Goal: Task Accomplishment & Management: Manage account settings

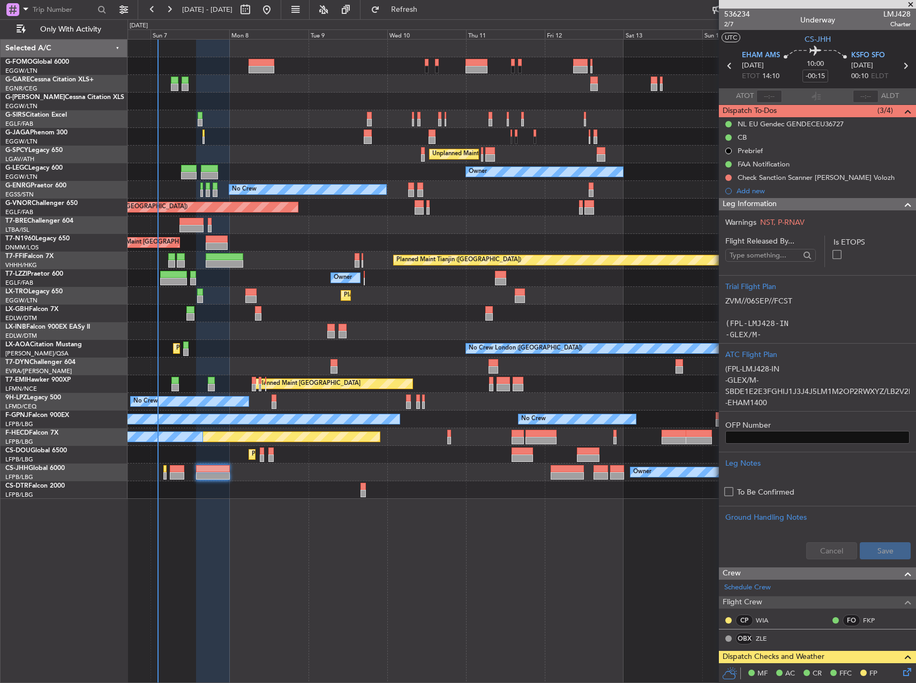
click at [298, 563] on div "Planned Maint [GEOGRAPHIC_DATA] ([GEOGRAPHIC_DATA]) Owner Planned Maint [GEOGRA…" at bounding box center [521, 361] width 788 height 644
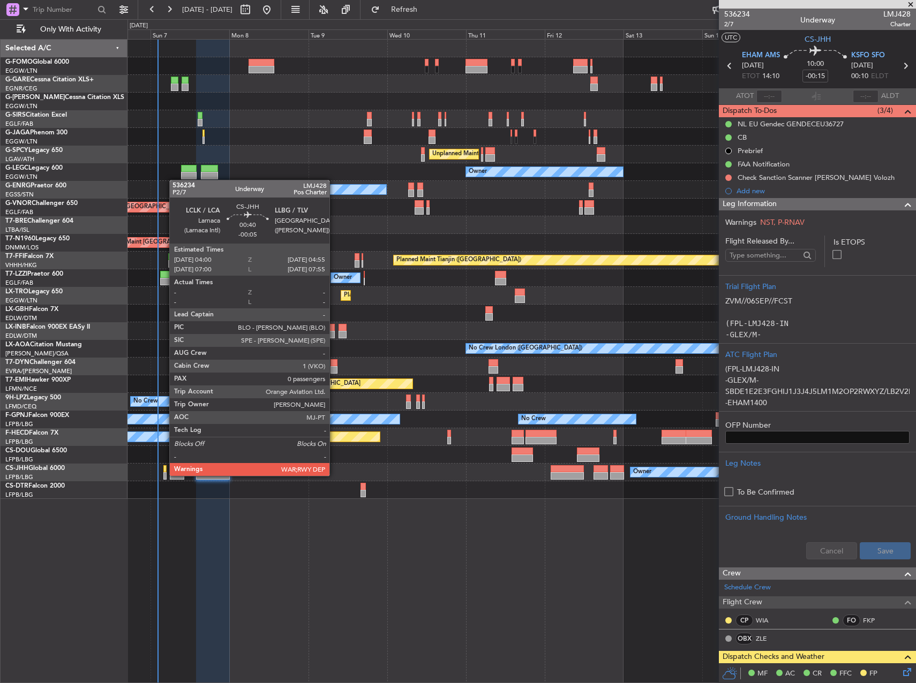
click at [164, 475] on div at bounding box center [164, 475] width 3 height 7
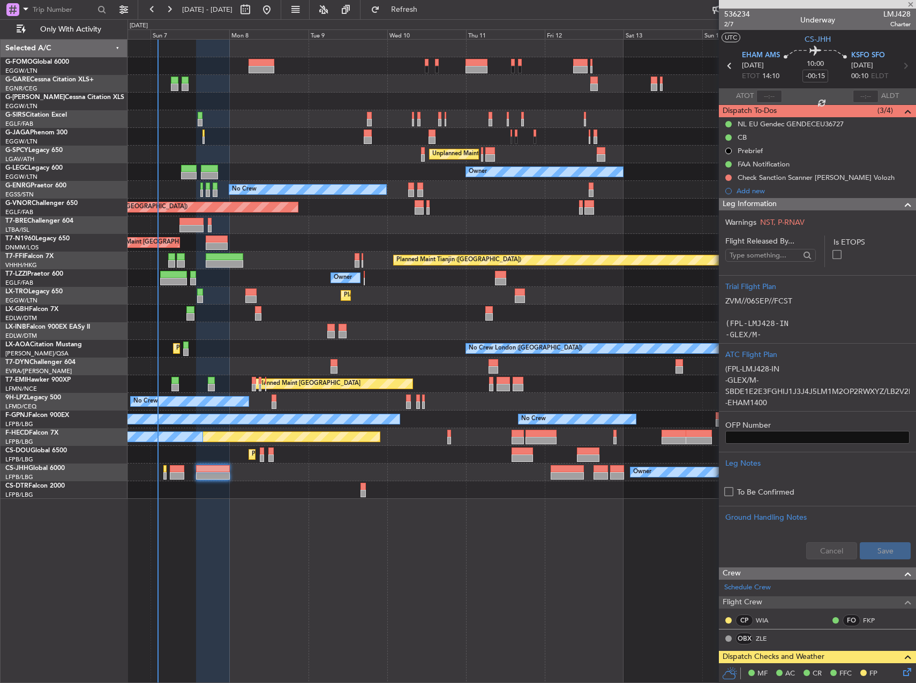
type input "-00:05"
type input "0"
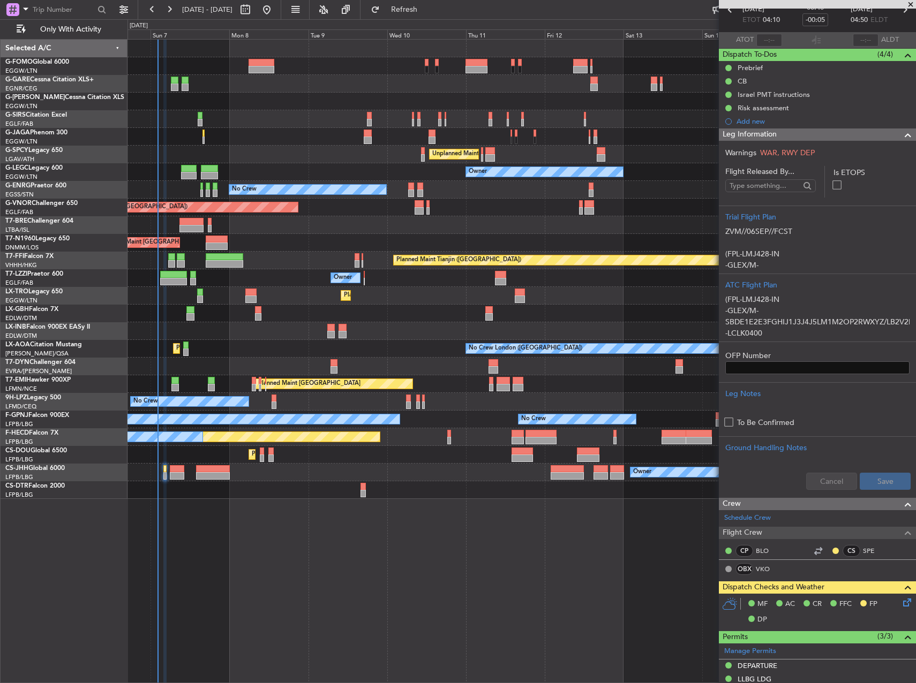
scroll to position [107, 0]
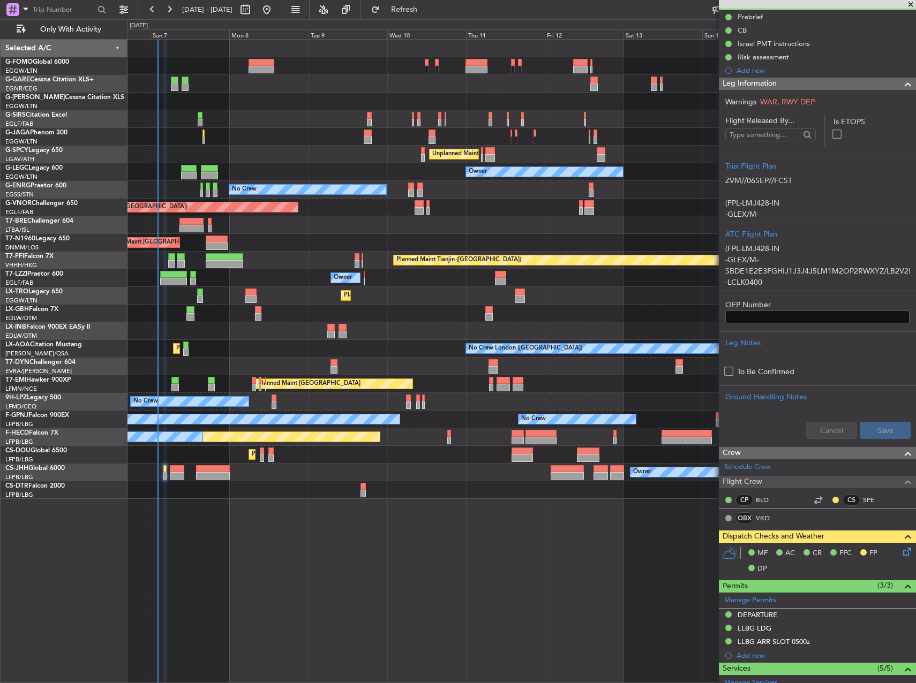
click at [901, 553] on icon at bounding box center [905, 550] width 9 height 9
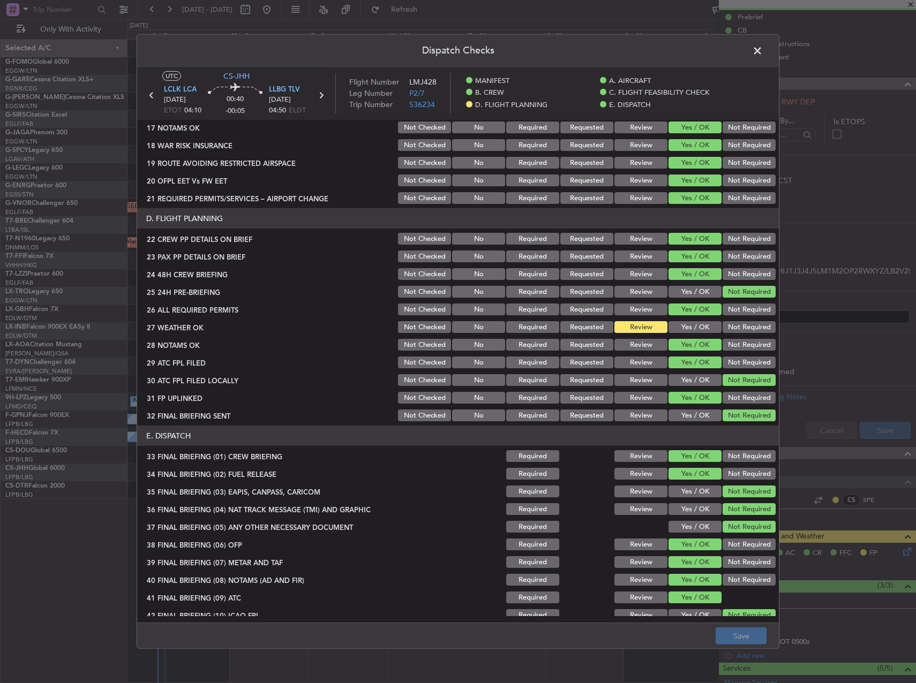
scroll to position [472, 0]
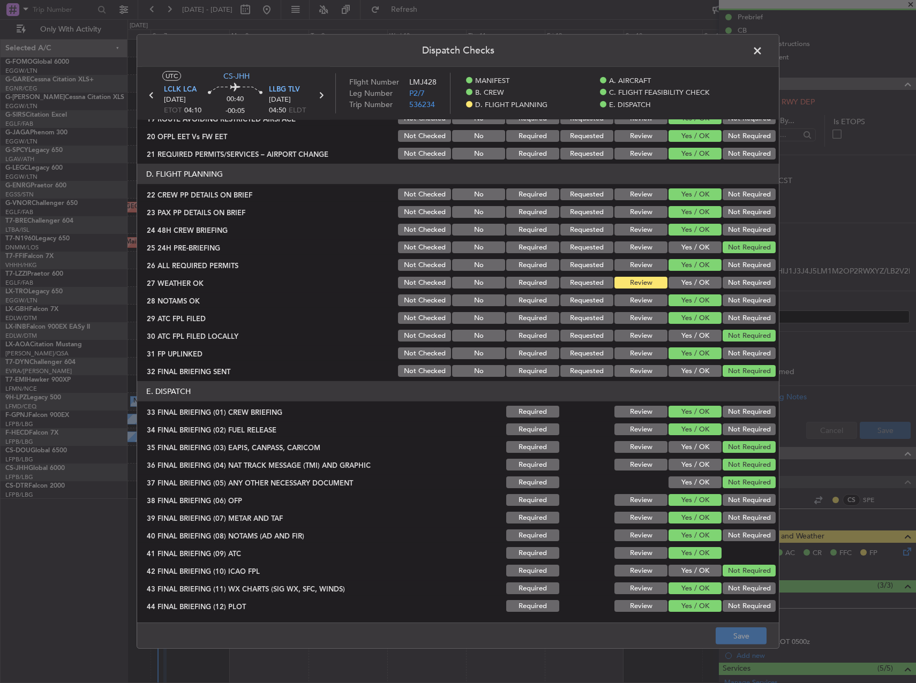
click at [692, 287] on button "Yes / OK" at bounding box center [694, 283] width 53 height 12
click at [740, 634] on button "Save" at bounding box center [740, 636] width 51 height 17
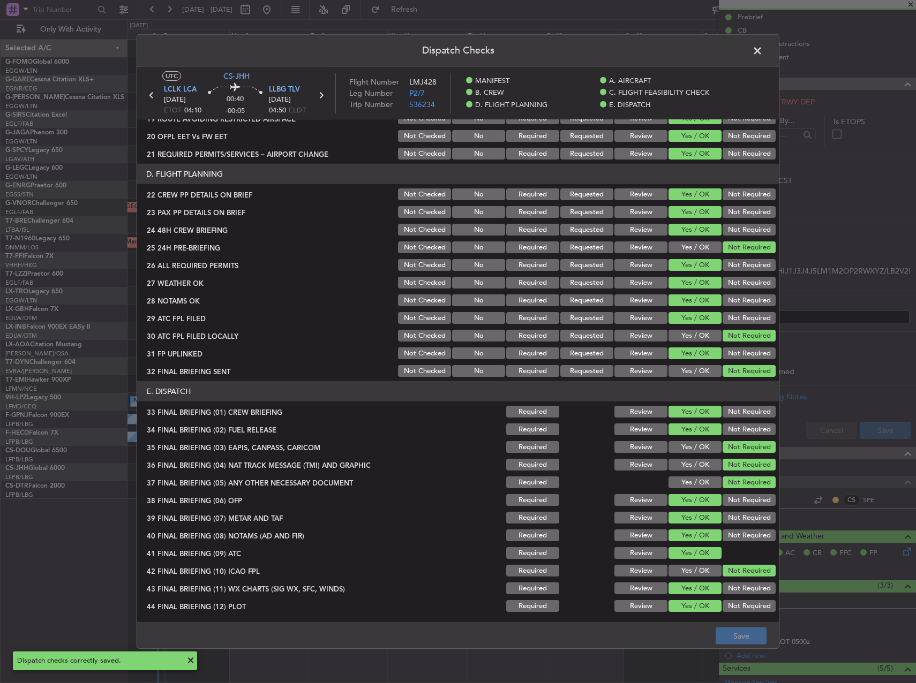
click at [763, 55] on span at bounding box center [763, 53] width 0 height 21
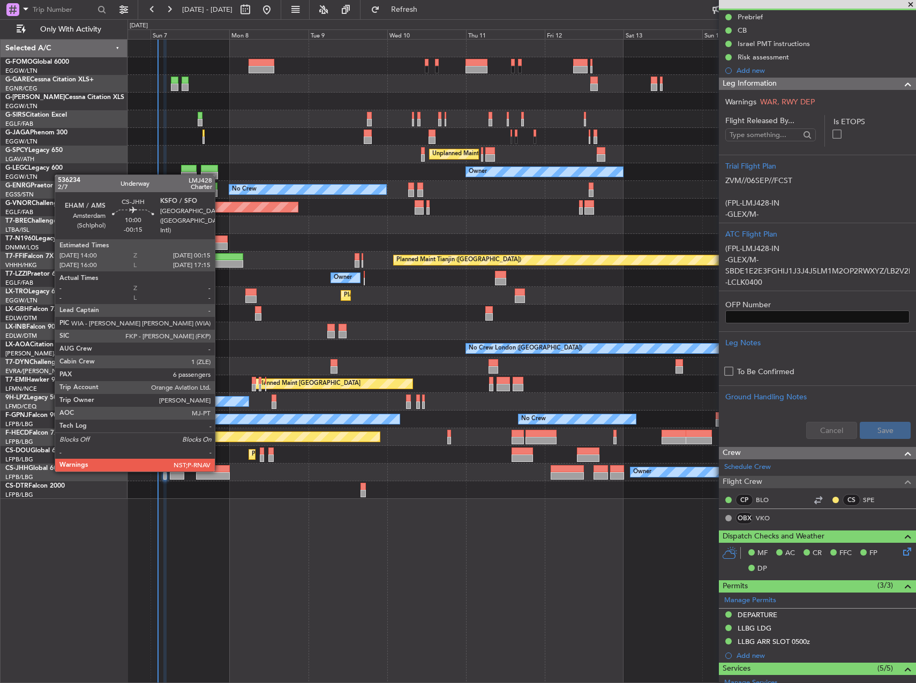
click at [220, 471] on div at bounding box center [213, 468] width 34 height 7
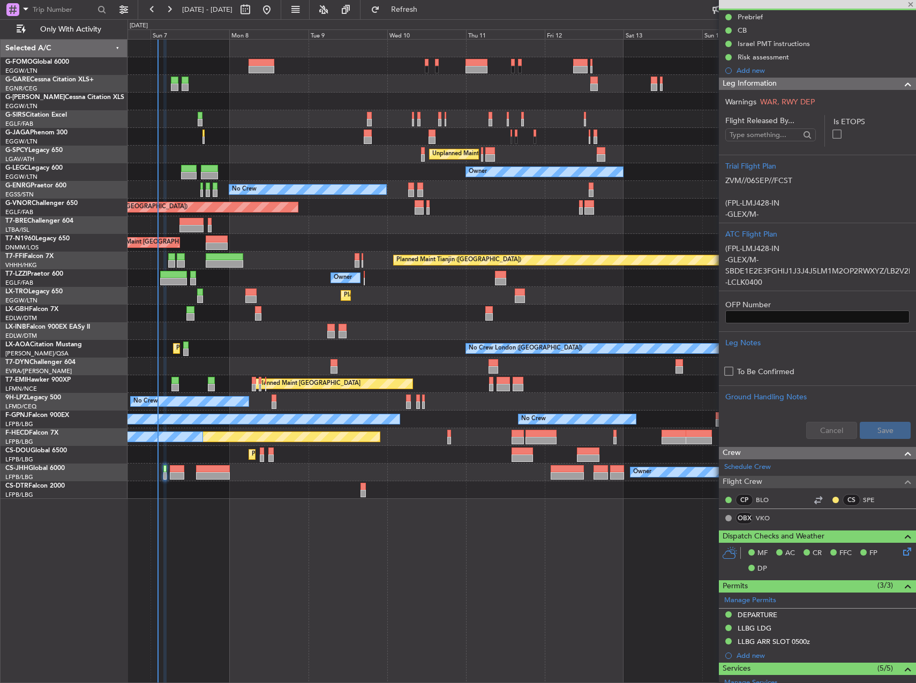
type input "-00:15"
type input "6"
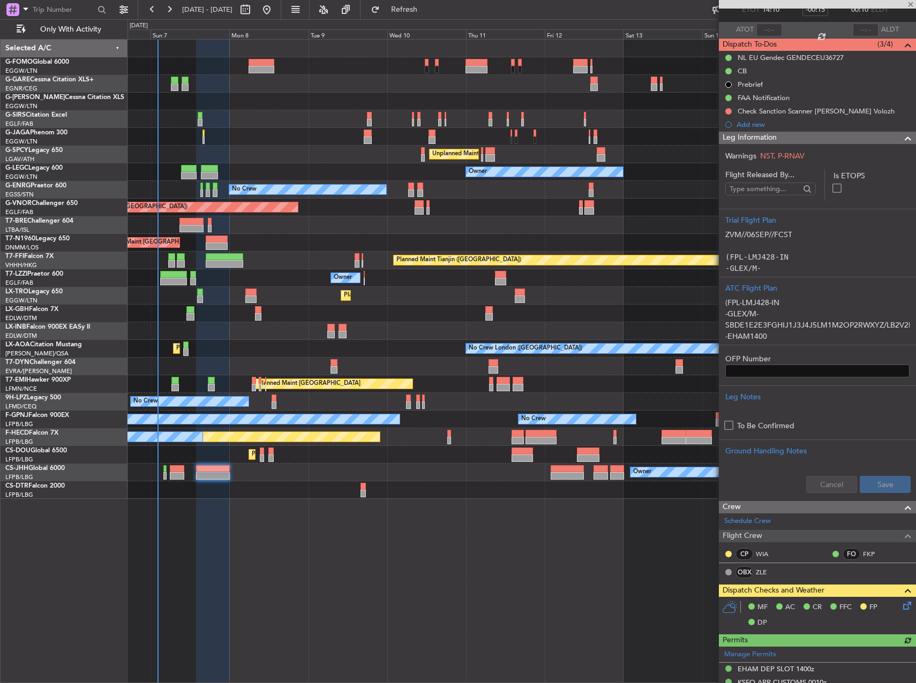
scroll to position [0, 0]
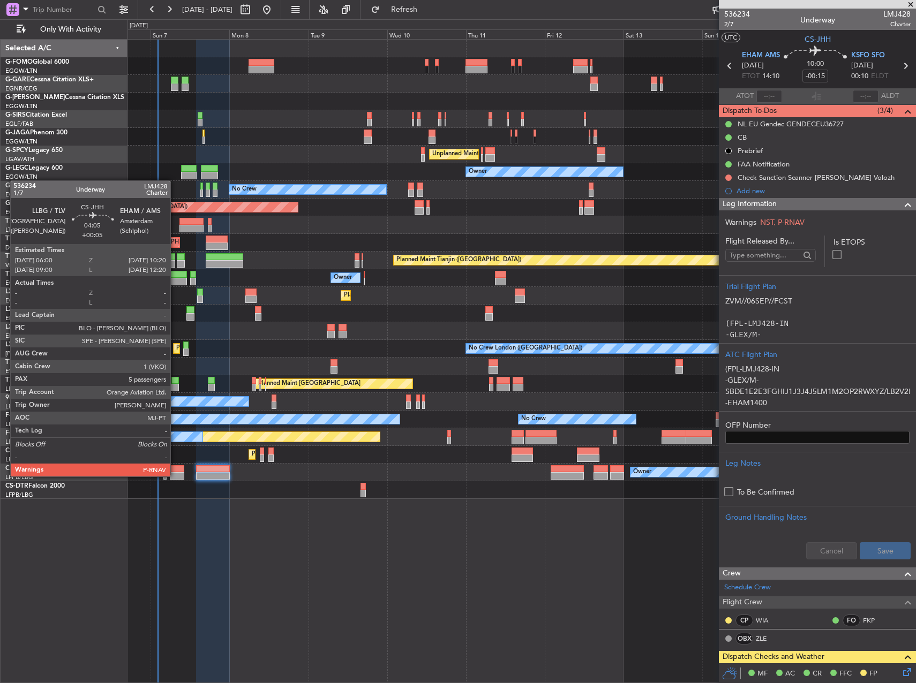
click at [175, 476] on div at bounding box center [177, 475] width 14 height 7
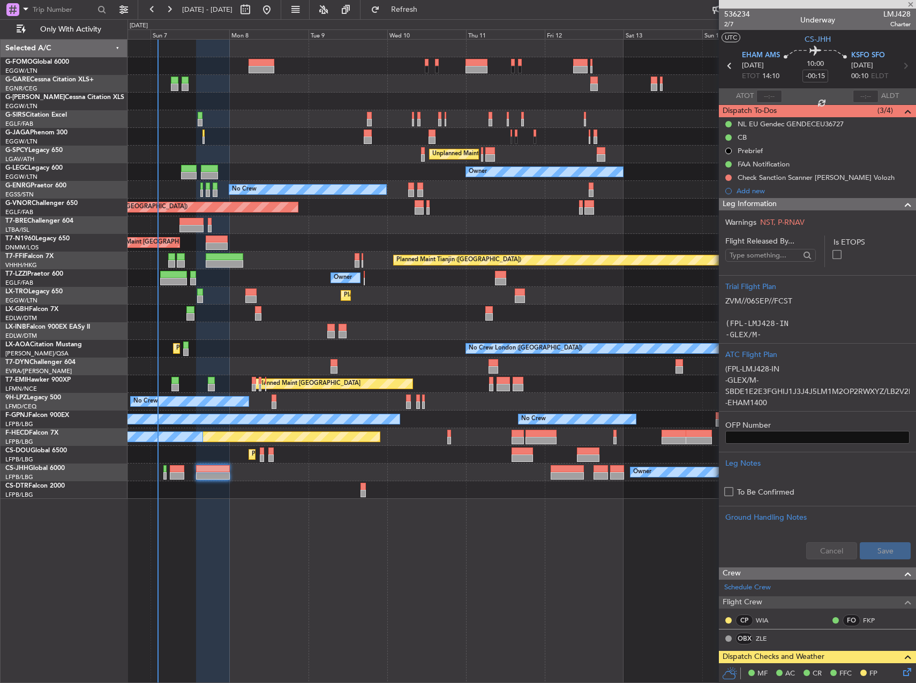
type input "+00:05"
type input "5"
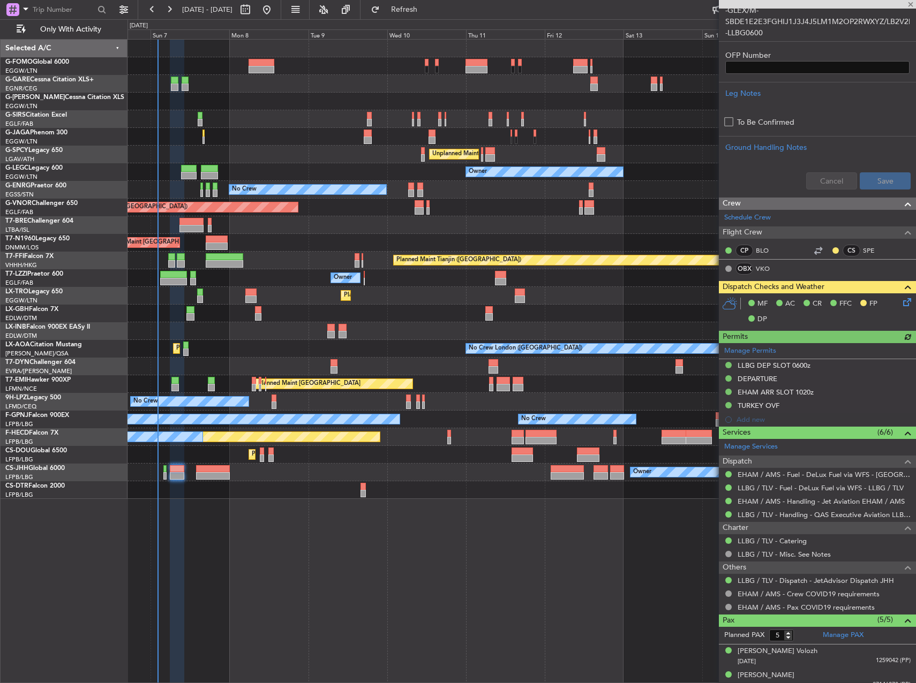
scroll to position [428, 0]
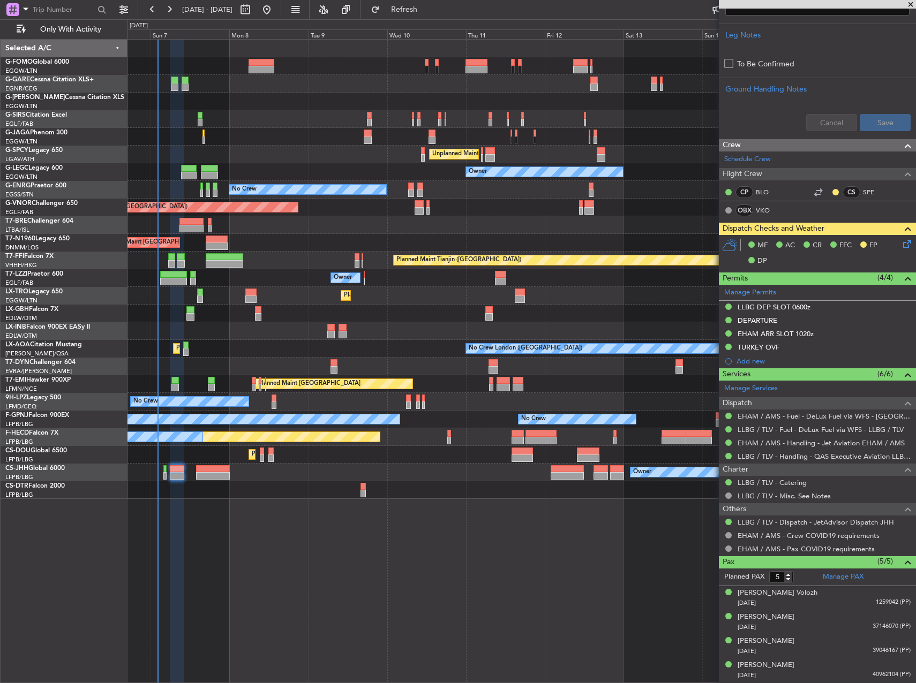
click at [901, 244] on icon at bounding box center [905, 242] width 9 height 9
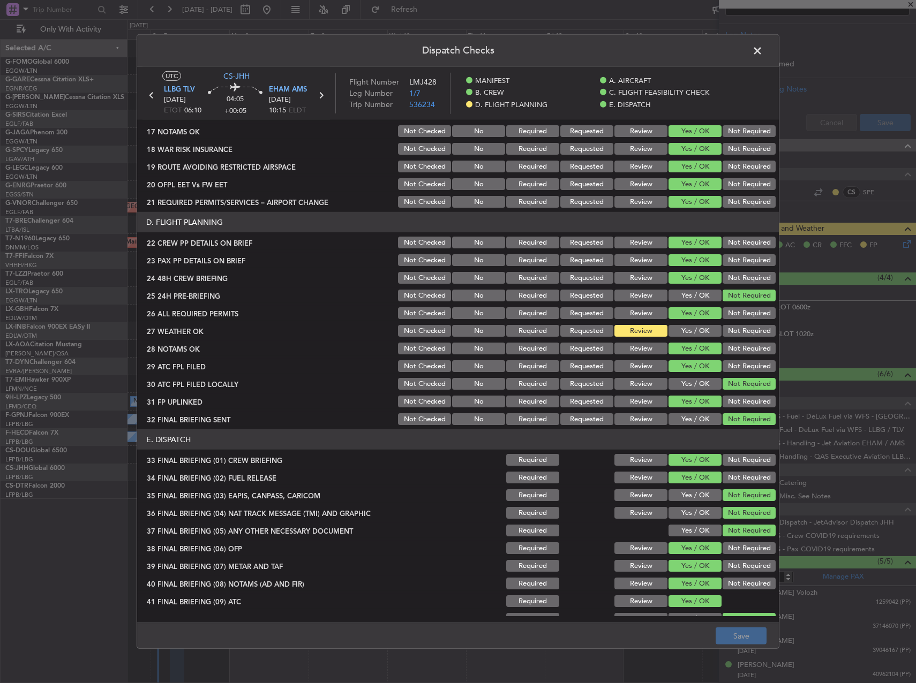
scroll to position [472, 0]
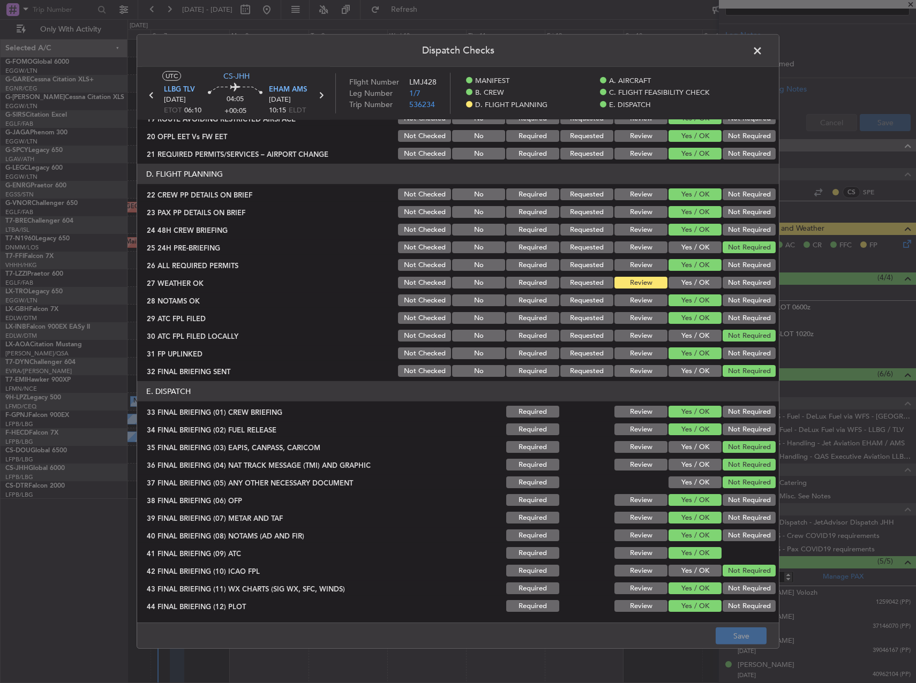
click at [700, 285] on button "Yes / OK" at bounding box center [694, 283] width 53 height 12
click at [734, 632] on button "Save" at bounding box center [740, 636] width 51 height 17
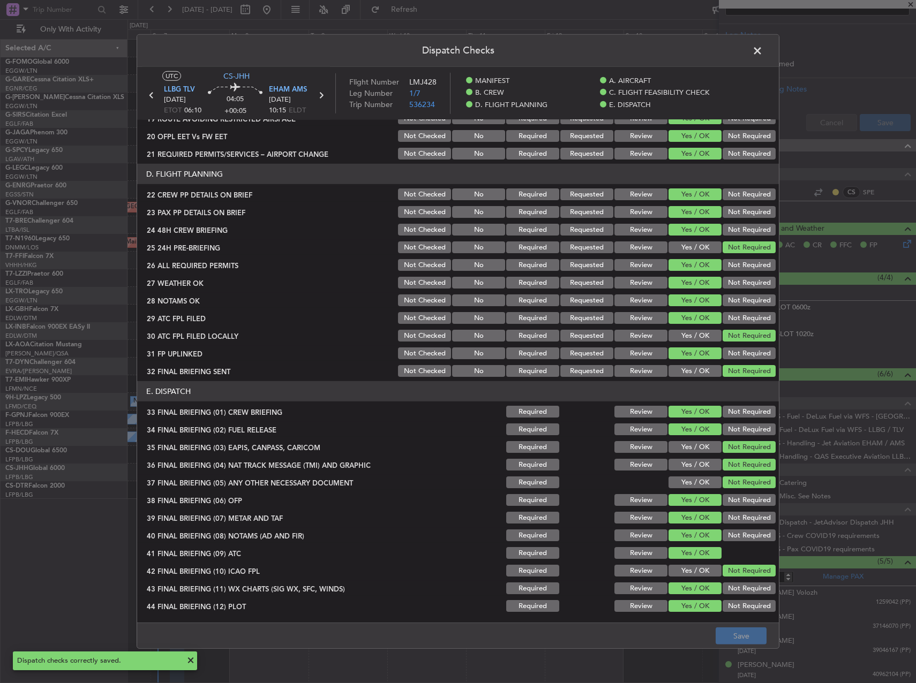
click at [763, 55] on span at bounding box center [763, 53] width 0 height 21
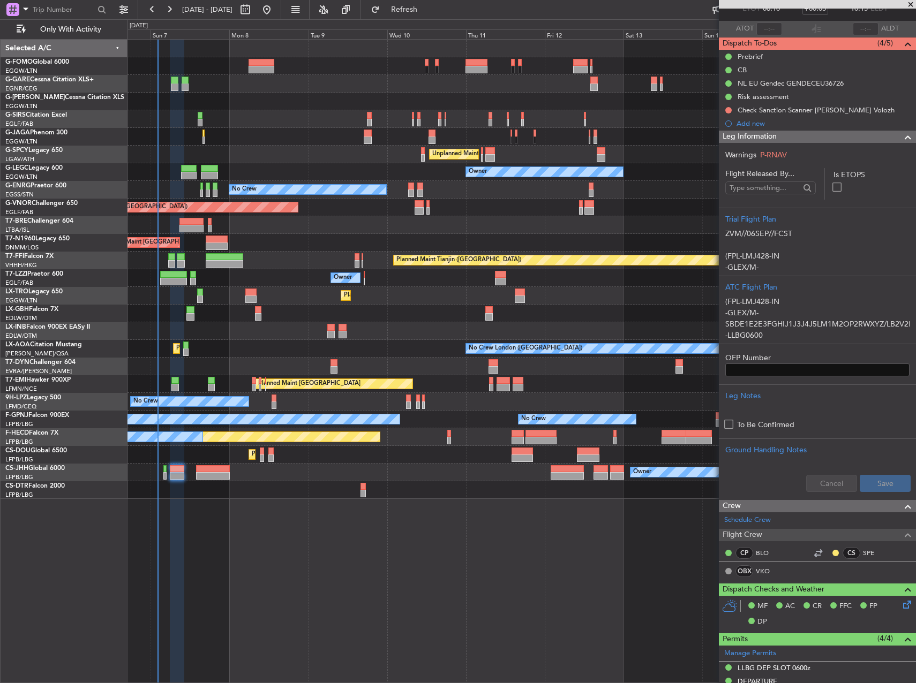
scroll to position [0, 0]
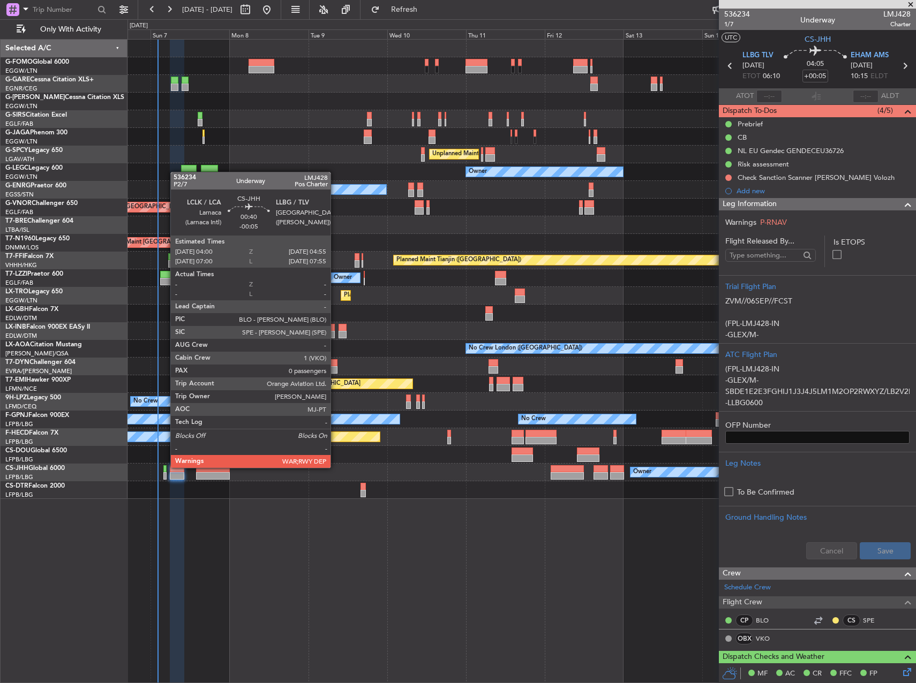
click at [163, 468] on div at bounding box center [164, 468] width 3 height 7
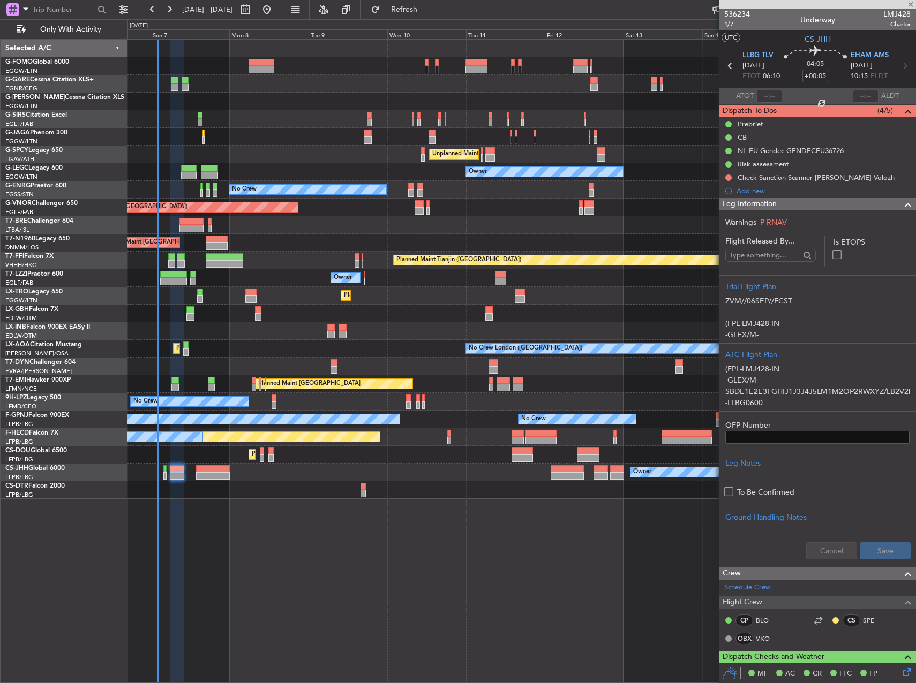
type input "-00:05"
type input "0"
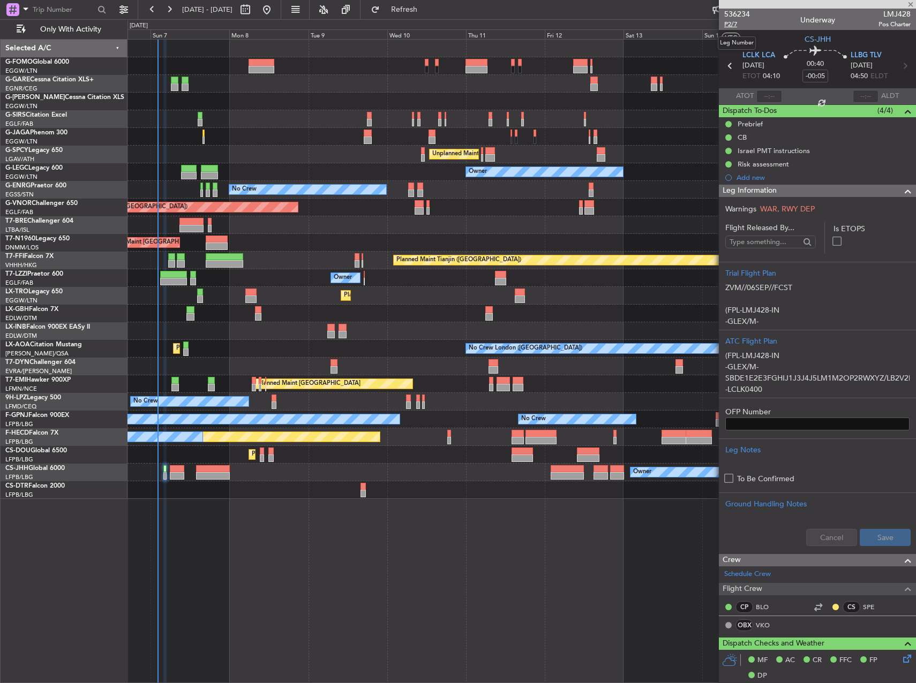
click at [736, 24] on span "P2/7" at bounding box center [737, 24] width 26 height 9
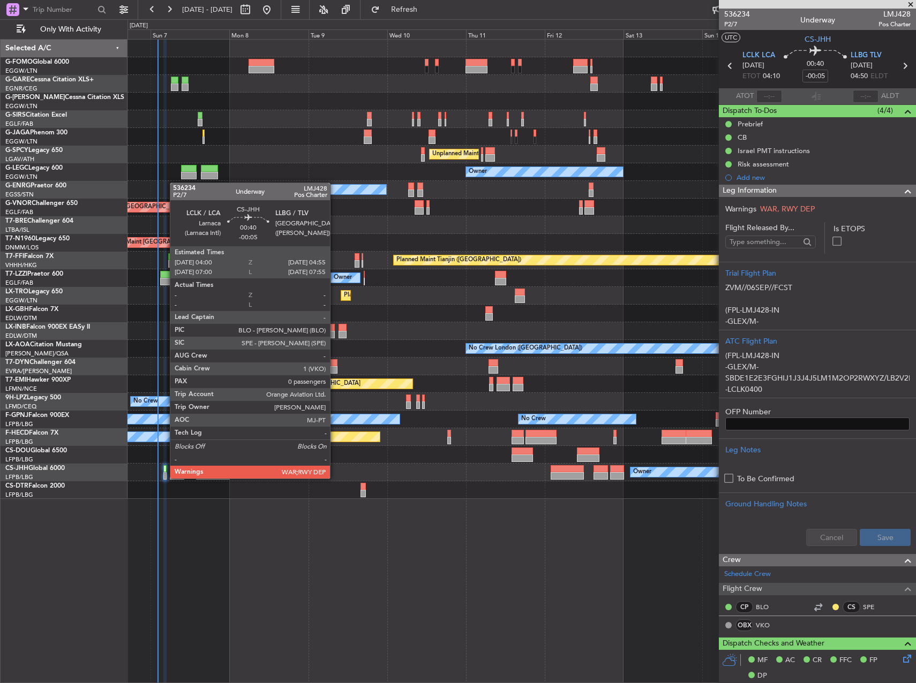
click at [164, 478] on div at bounding box center [164, 475] width 3 height 7
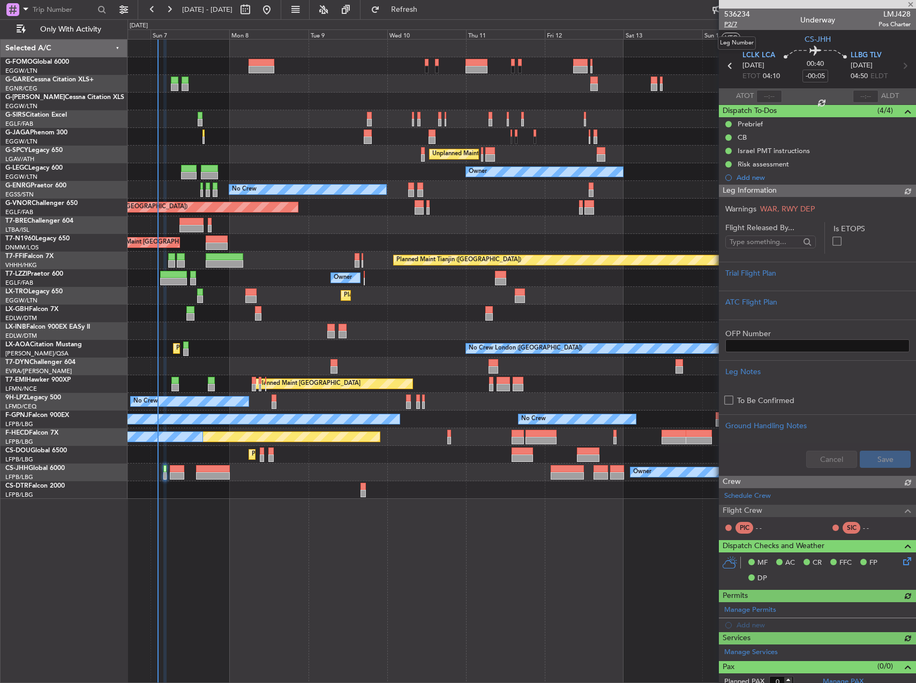
click at [729, 23] on span "P2/7" at bounding box center [737, 24] width 26 height 9
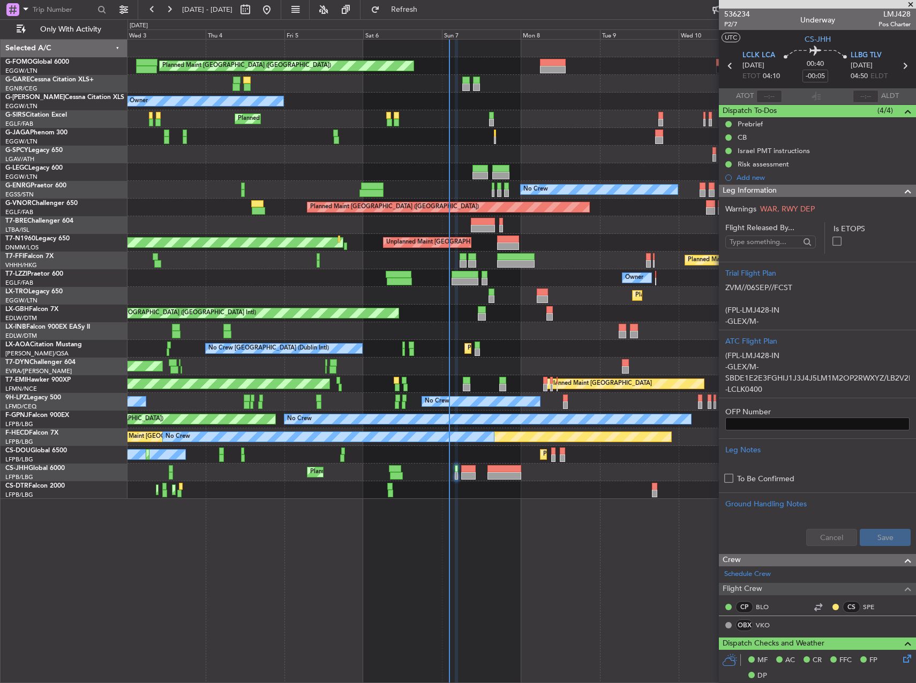
click at [649, 361] on div "AOG Maint Riga (Riga Intl)" at bounding box center [521, 367] width 788 height 18
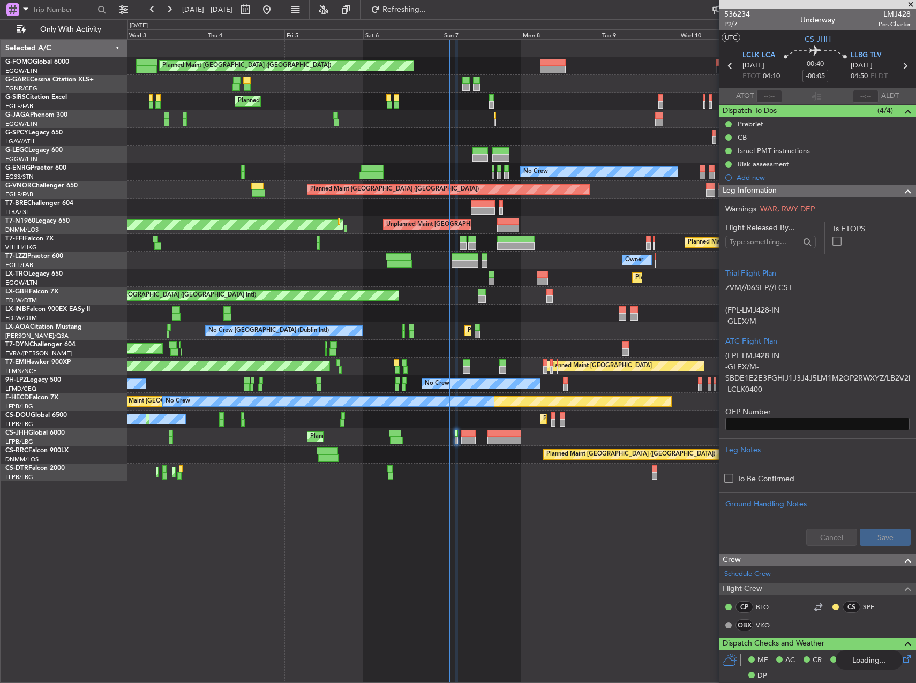
click at [394, 477] on div "Planned Maint [GEOGRAPHIC_DATA] (Ataturk) Planned Maint Sofia" at bounding box center [521, 473] width 788 height 18
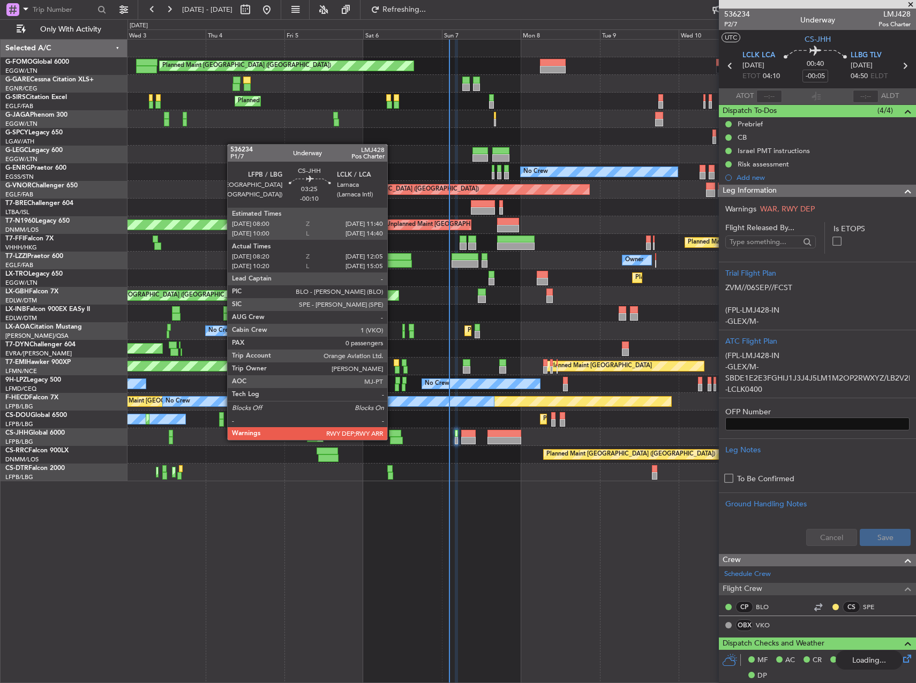
click at [392, 439] on div at bounding box center [396, 440] width 12 height 7
type input "-00:10"
type input "08:30"
type input "12:00"
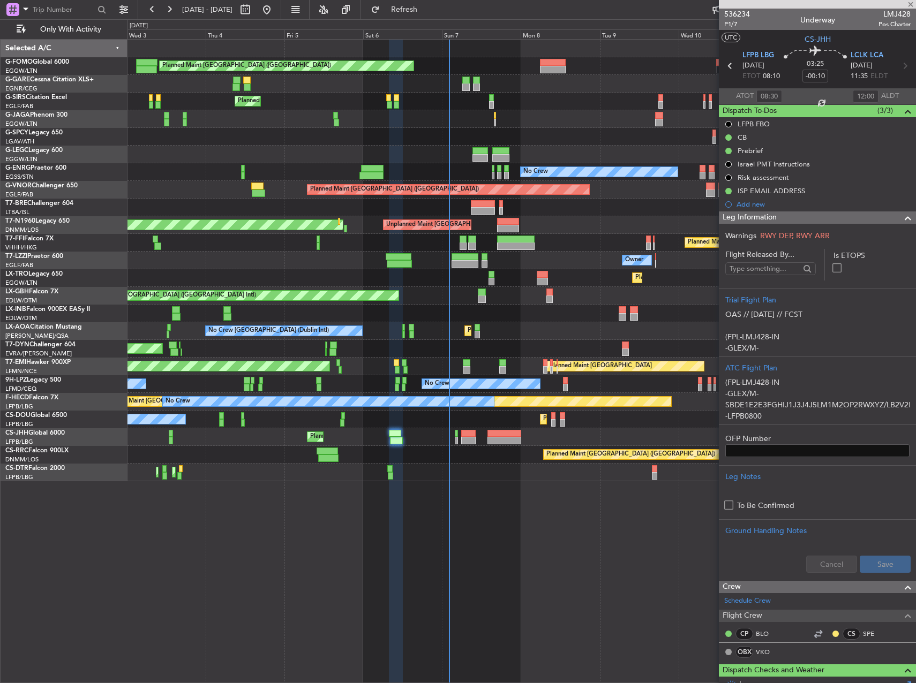
type input "10:30"
type input "15:00"
type input "08:30"
type input "12:00"
click at [727, 25] on span "P1/7" at bounding box center [737, 24] width 26 height 9
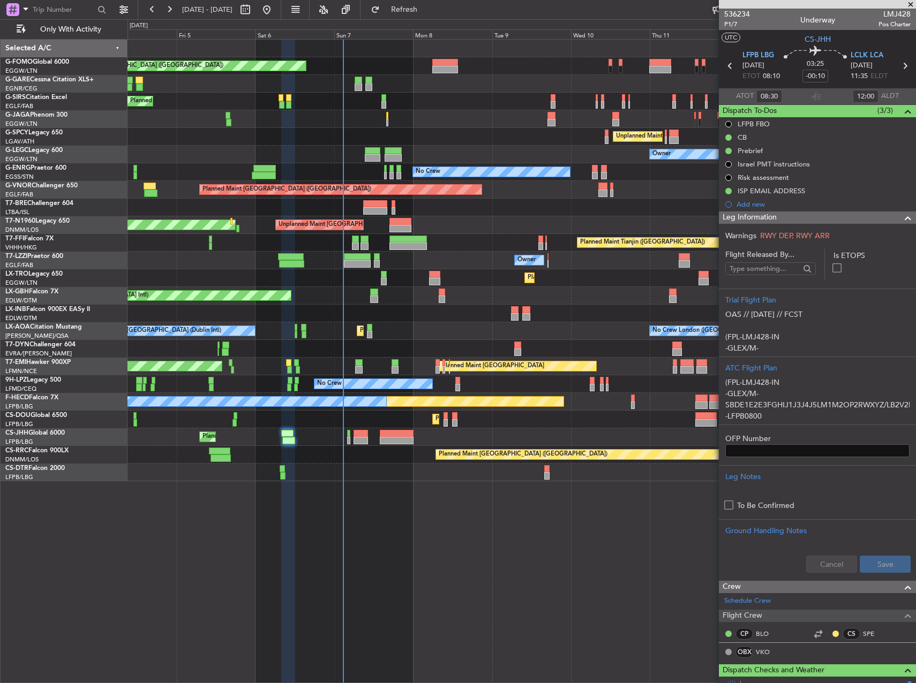
click at [471, 223] on div "Unplanned Maint [GEOGRAPHIC_DATA] ([GEOGRAPHIC_DATA]) Planned Maint [GEOGRAPHIC…" at bounding box center [521, 225] width 788 height 18
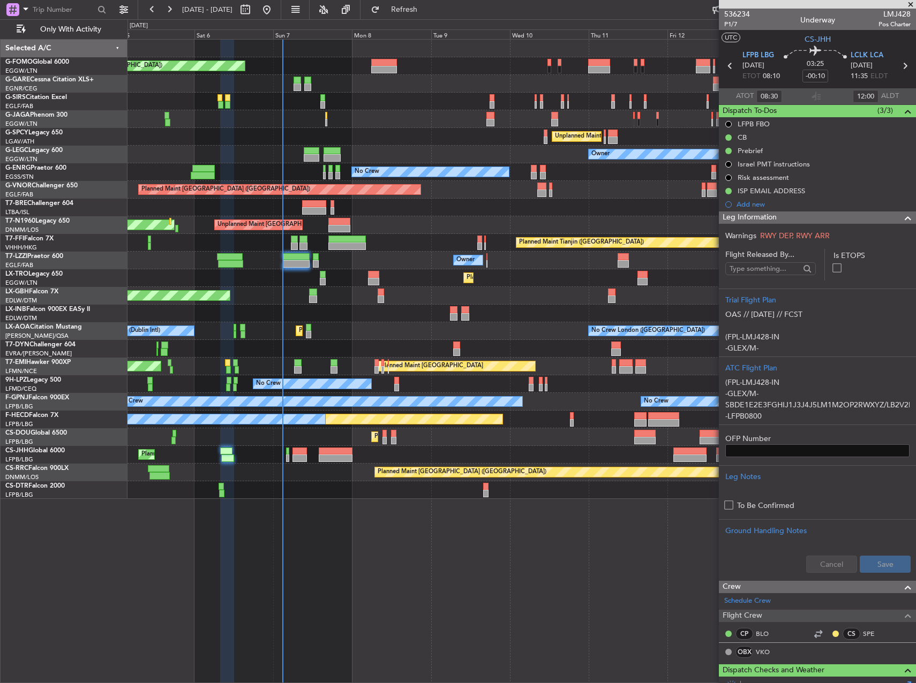
click at [516, 356] on div "Planned Maint [GEOGRAPHIC_DATA] ([GEOGRAPHIC_DATA]) Planned Maint [GEOGRAPHIC_D…" at bounding box center [521, 269] width 788 height 459
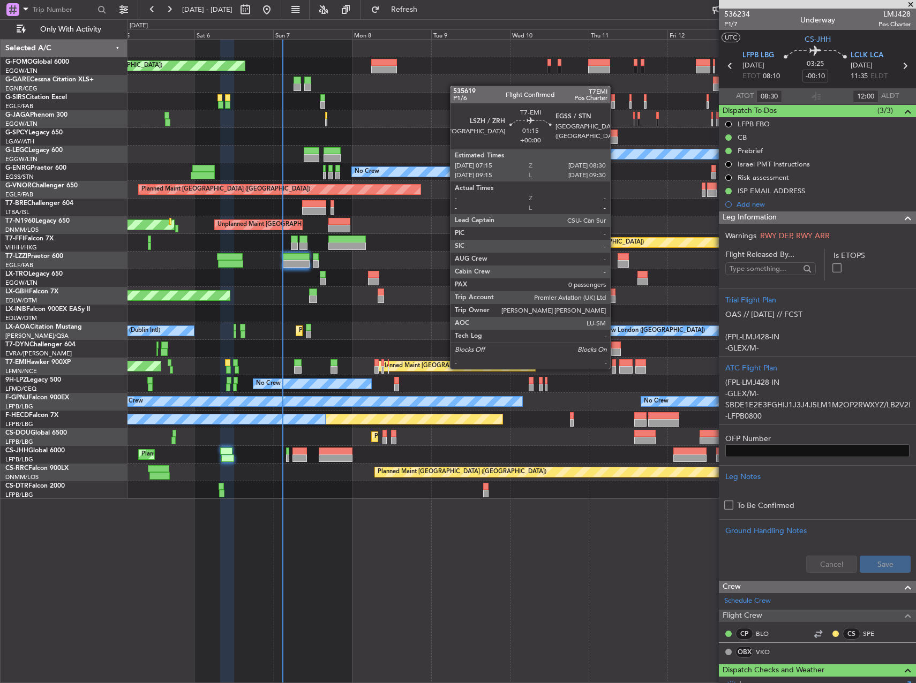
click at [615, 368] on div at bounding box center [614, 369] width 4 height 7
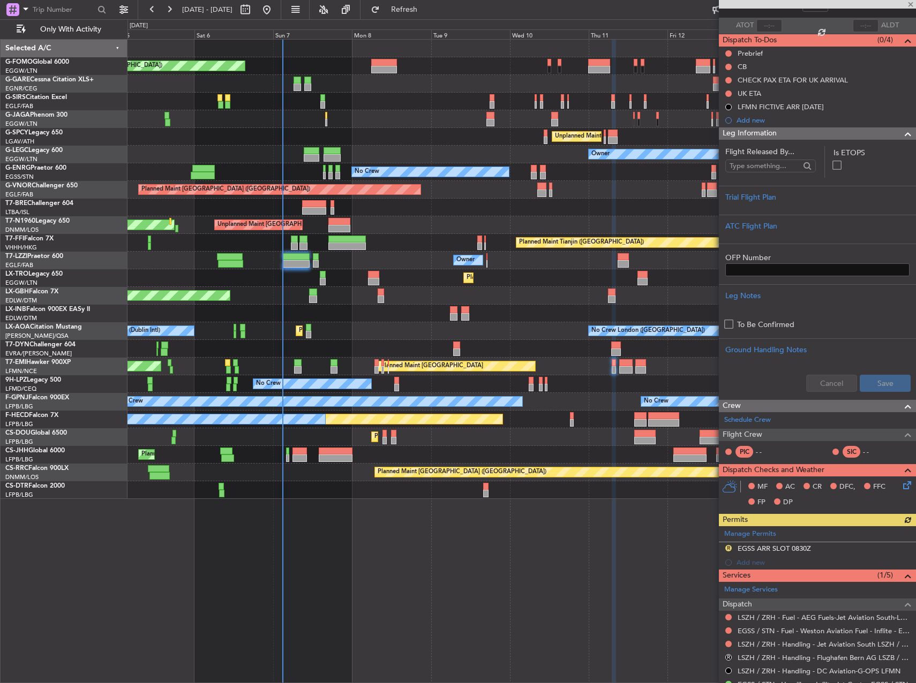
scroll to position [175, 0]
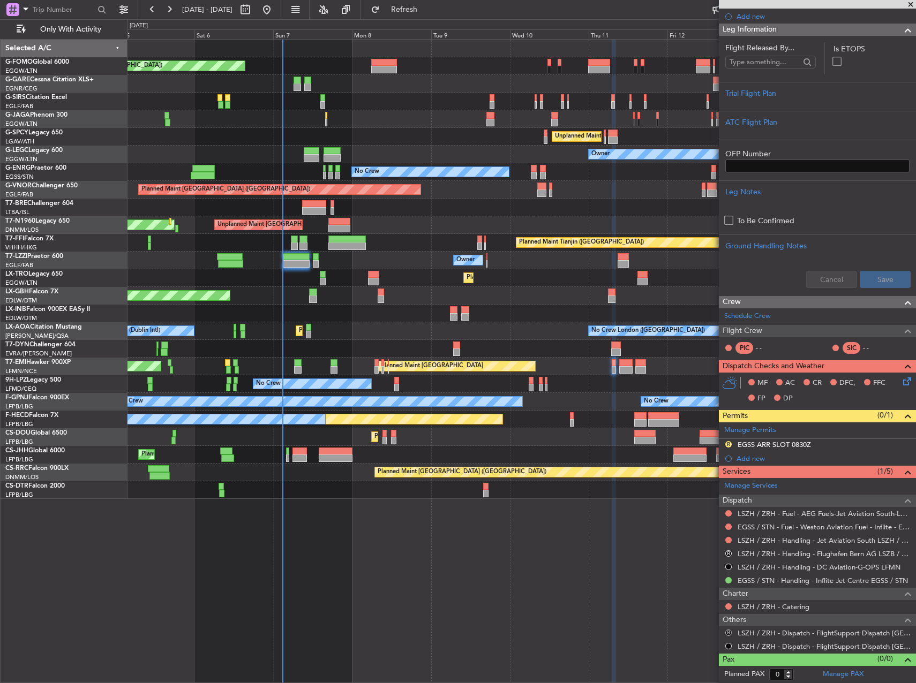
click at [728, 635] on button "R" at bounding box center [728, 633] width 6 height 6
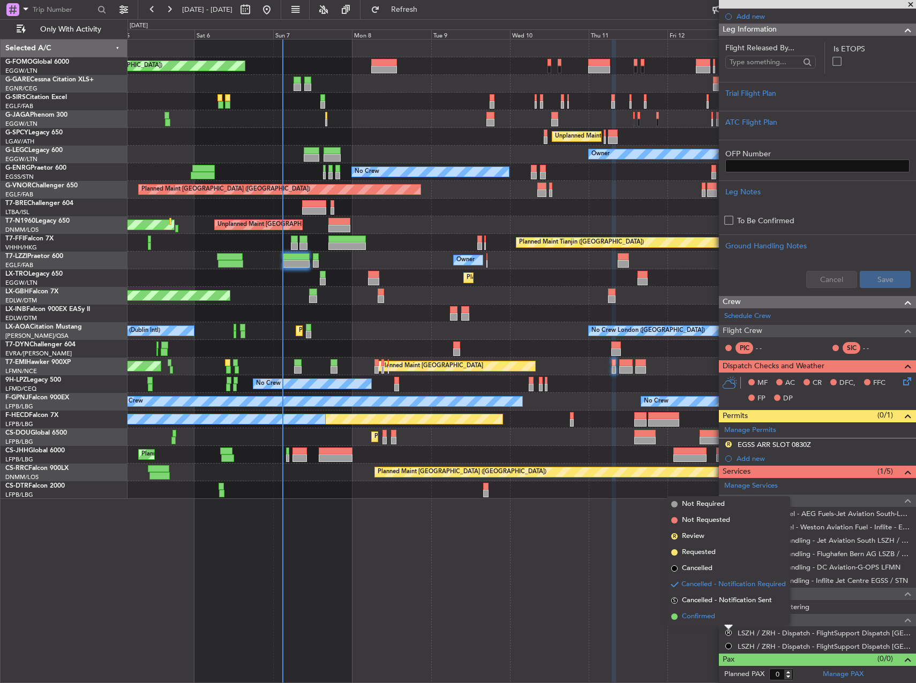
click at [703, 615] on span "Confirmed" at bounding box center [698, 617] width 33 height 11
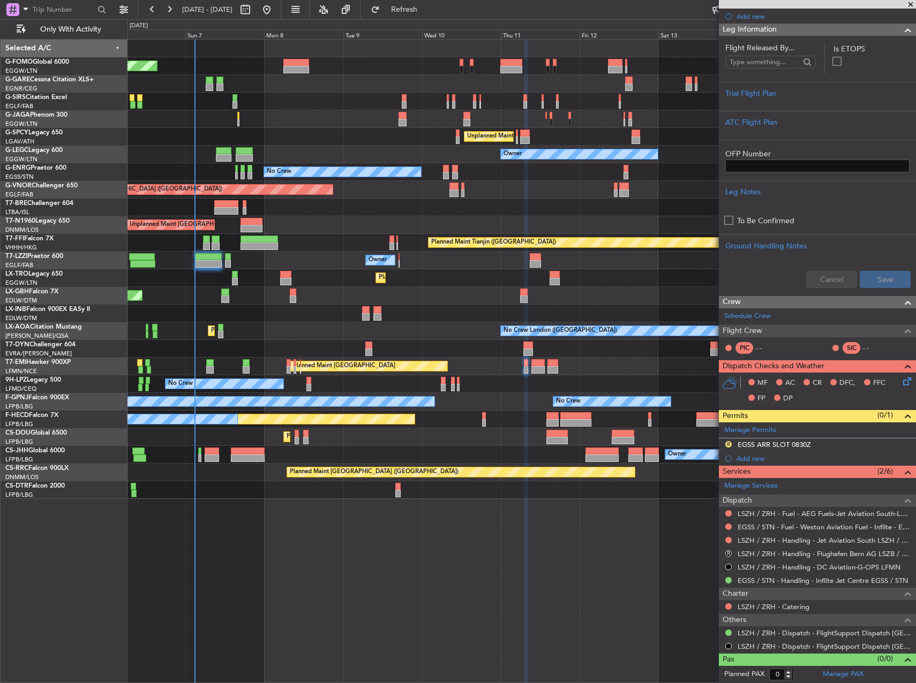
click at [564, 305] on div "Planned Maint [GEOGRAPHIC_DATA] ([GEOGRAPHIC_DATA]) Planned Maint [GEOGRAPHIC_D…" at bounding box center [521, 269] width 788 height 459
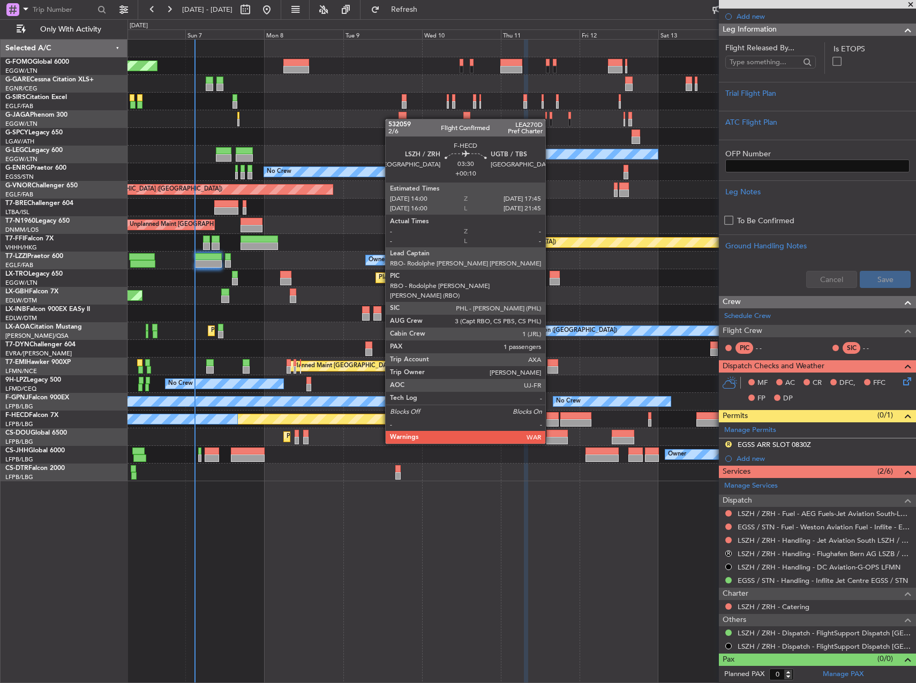
click at [550, 414] on div at bounding box center [552, 415] width 12 height 7
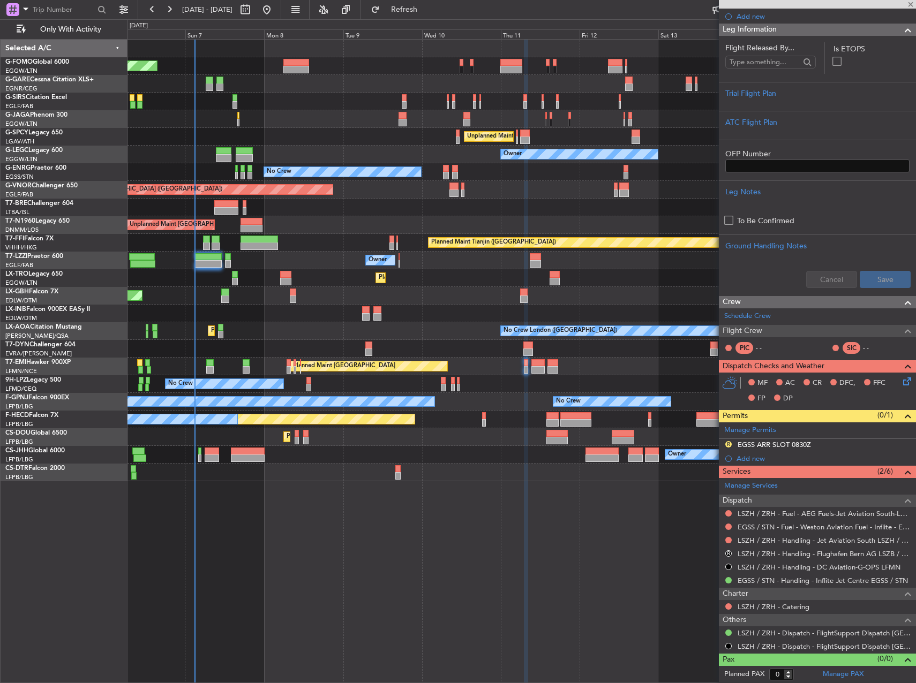
type input "+00:10"
type input "1"
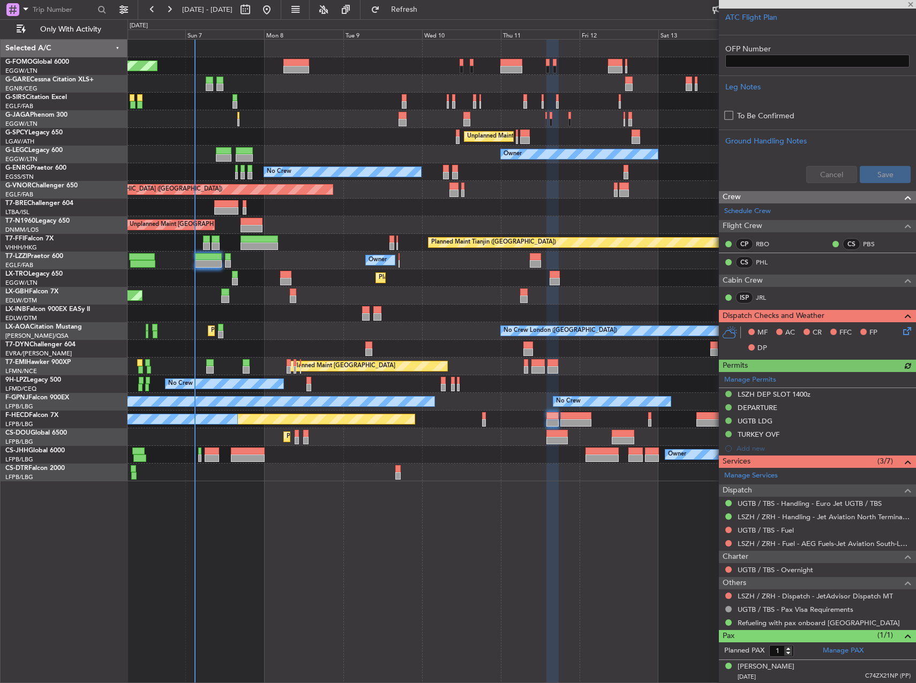
scroll to position [325, 0]
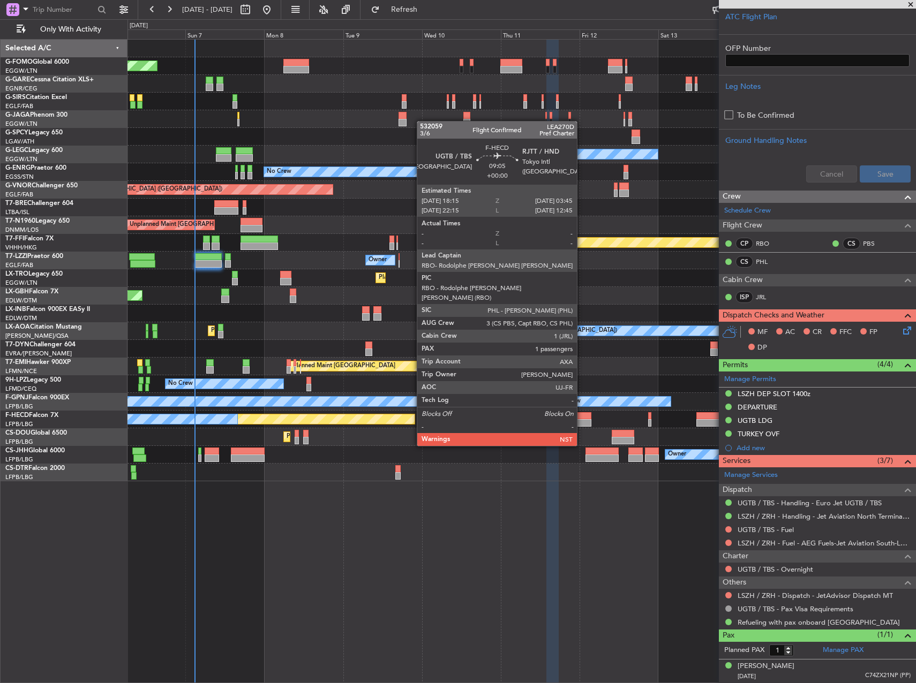
click at [582, 416] on div at bounding box center [576, 415] width 32 height 7
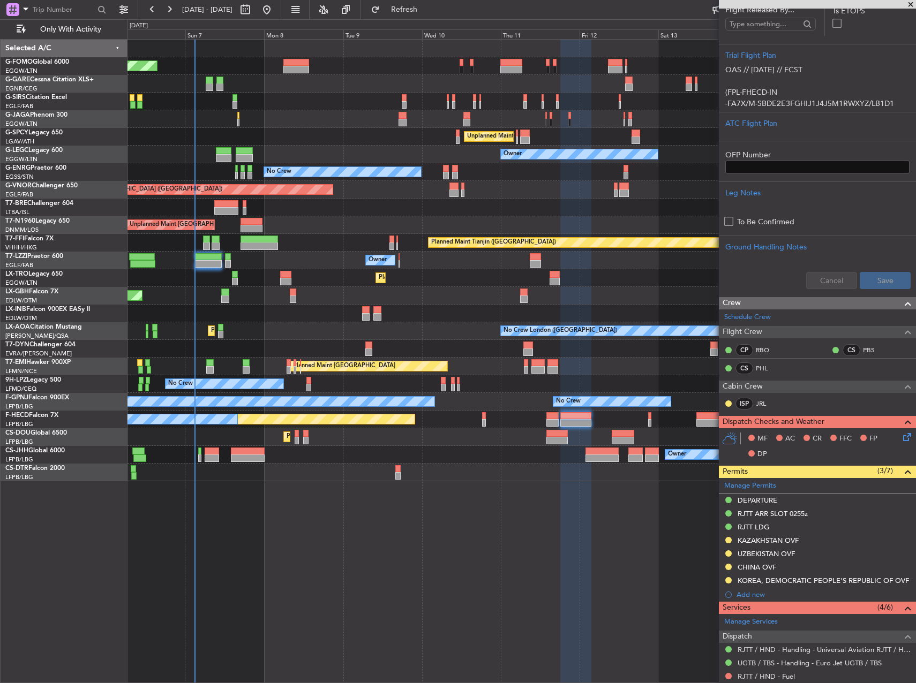
scroll to position [0, 0]
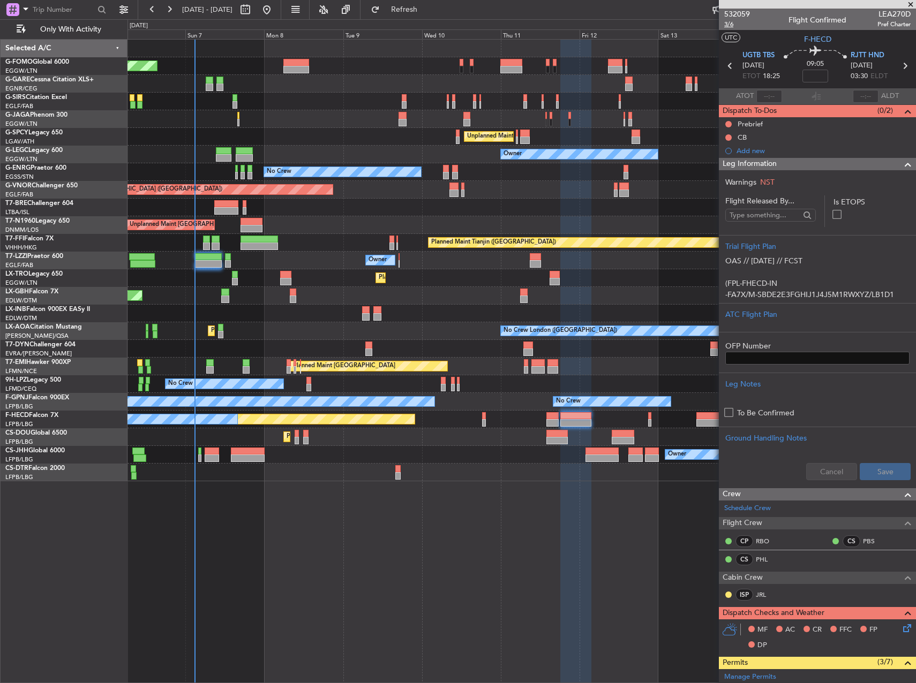
click at [729, 26] on span "3/6" at bounding box center [737, 24] width 26 height 9
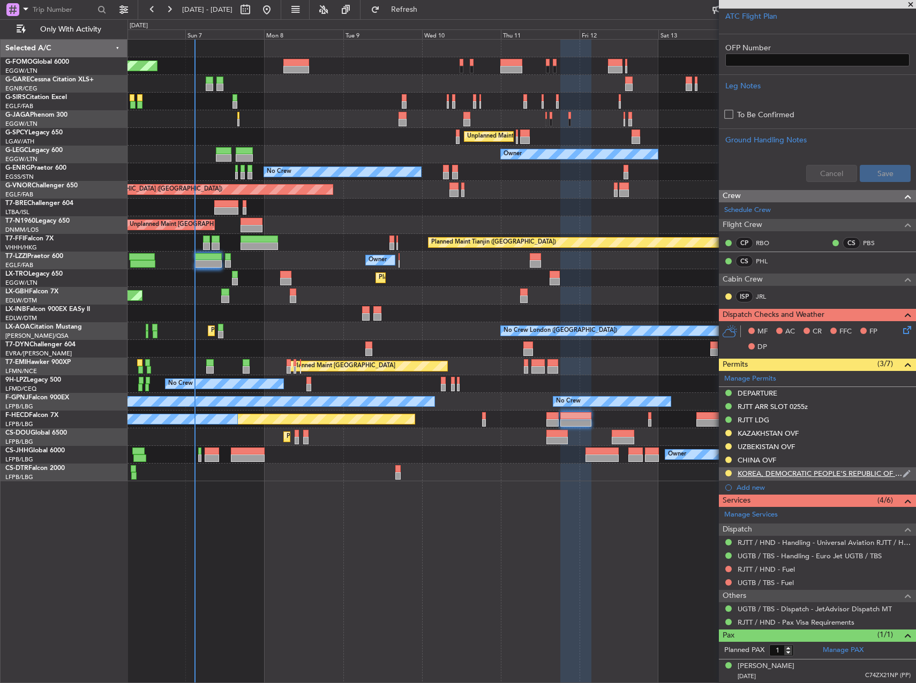
click at [828, 472] on div "KOREA, DEMOCRATIC PEOPLE'S REPUBLIC OF OVF" at bounding box center [819, 473] width 165 height 9
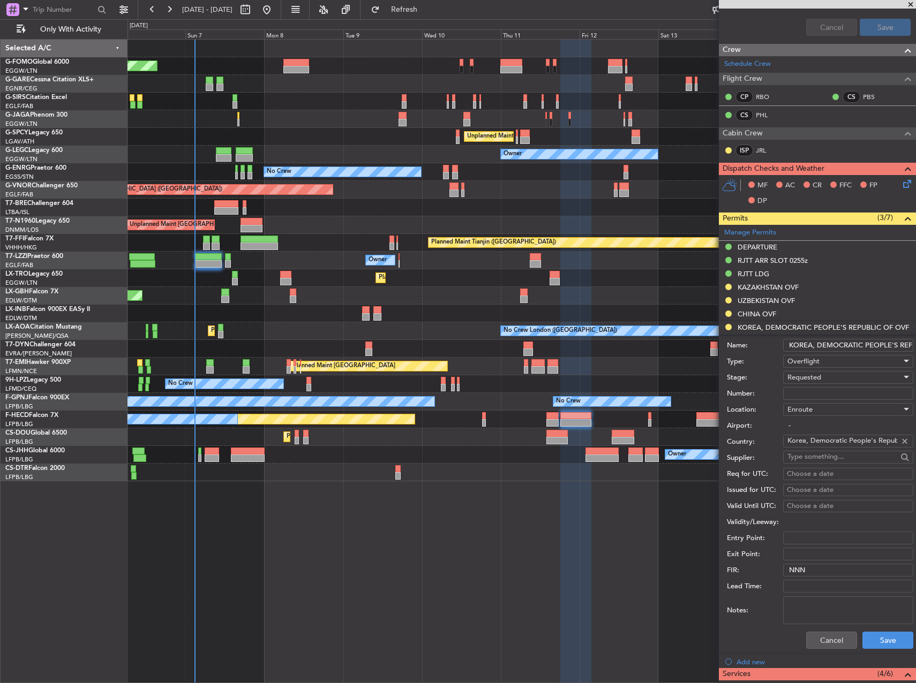
scroll to position [459, 0]
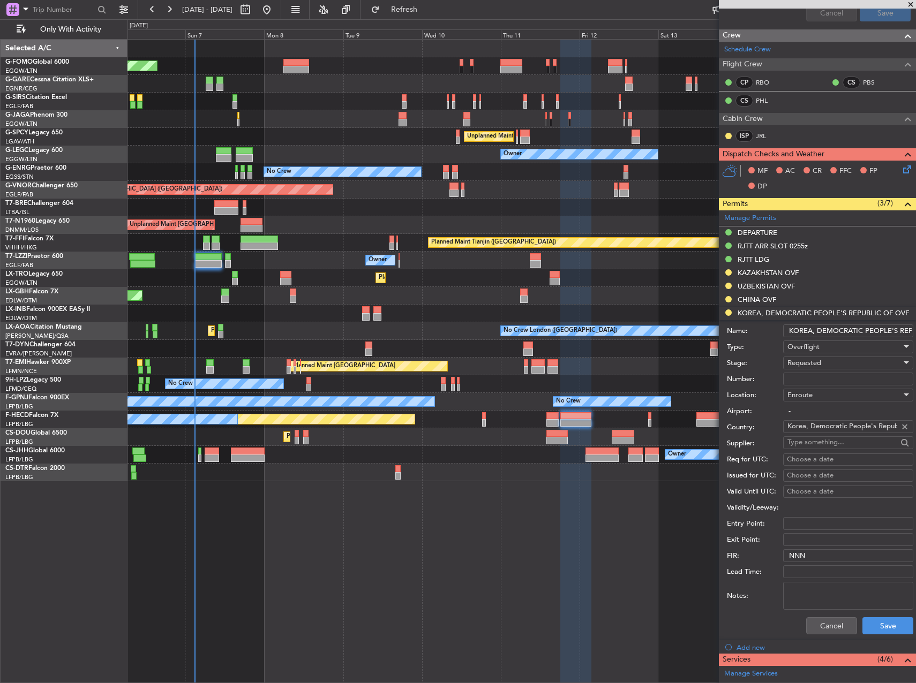
click at [818, 424] on input "Korea, Democratic People's Republic of" at bounding box center [842, 426] width 110 height 16
click at [899, 424] on div at bounding box center [905, 427] width 12 height 12
click at [864, 461] on span "[GEOGRAPHIC_DATA], Republic of" at bounding box center [844, 458] width 105 height 16
type input "[GEOGRAPHIC_DATA], Republic of"
click at [883, 630] on button "Save" at bounding box center [887, 625] width 51 height 17
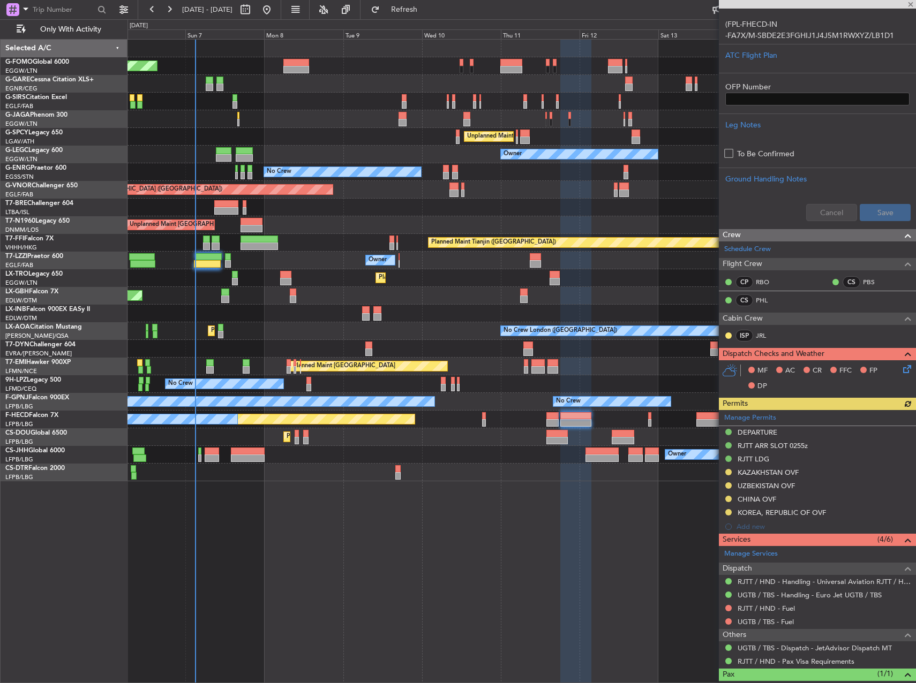
scroll to position [298, 0]
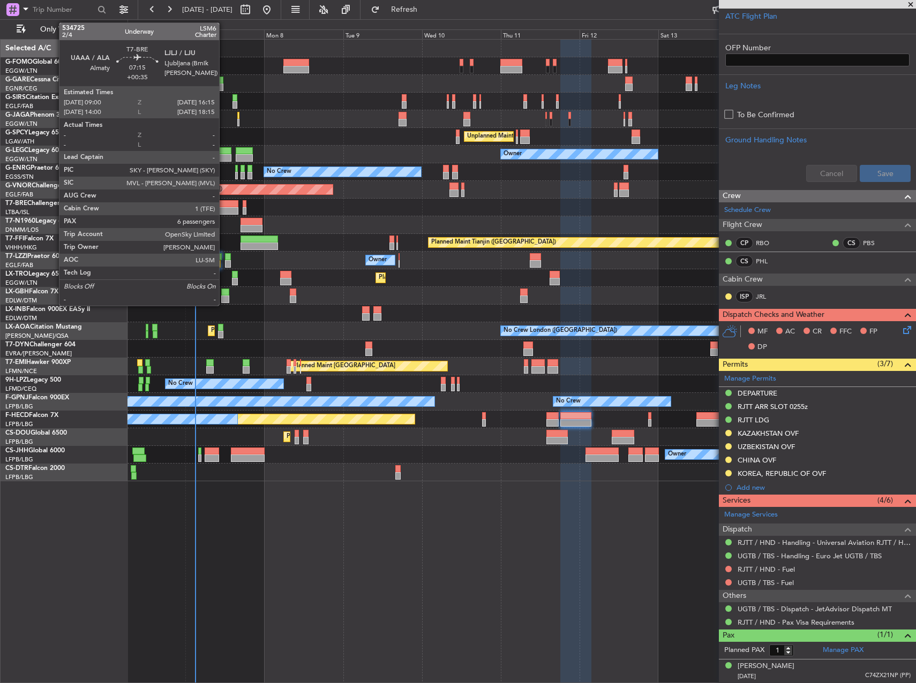
click at [224, 206] on div at bounding box center [226, 203] width 24 height 7
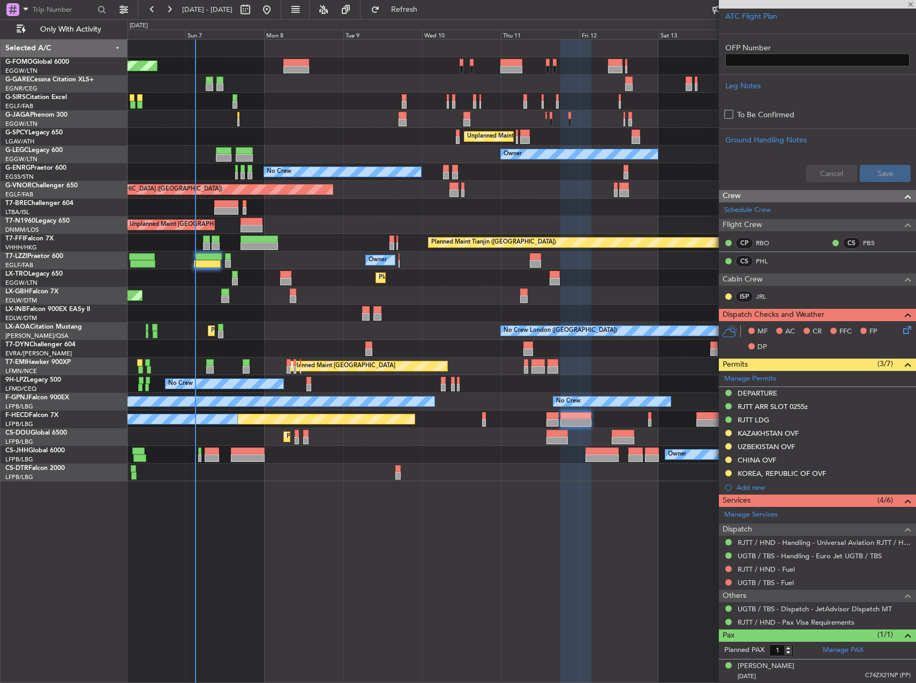
type input "+00:35"
type input "6"
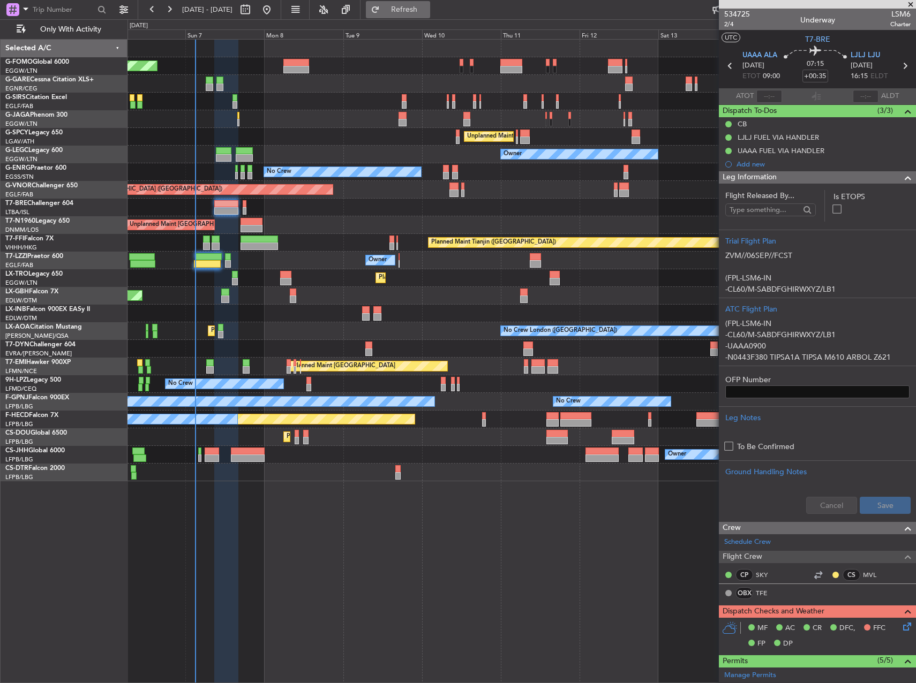
click at [424, 15] on button "Refresh" at bounding box center [398, 9] width 64 height 17
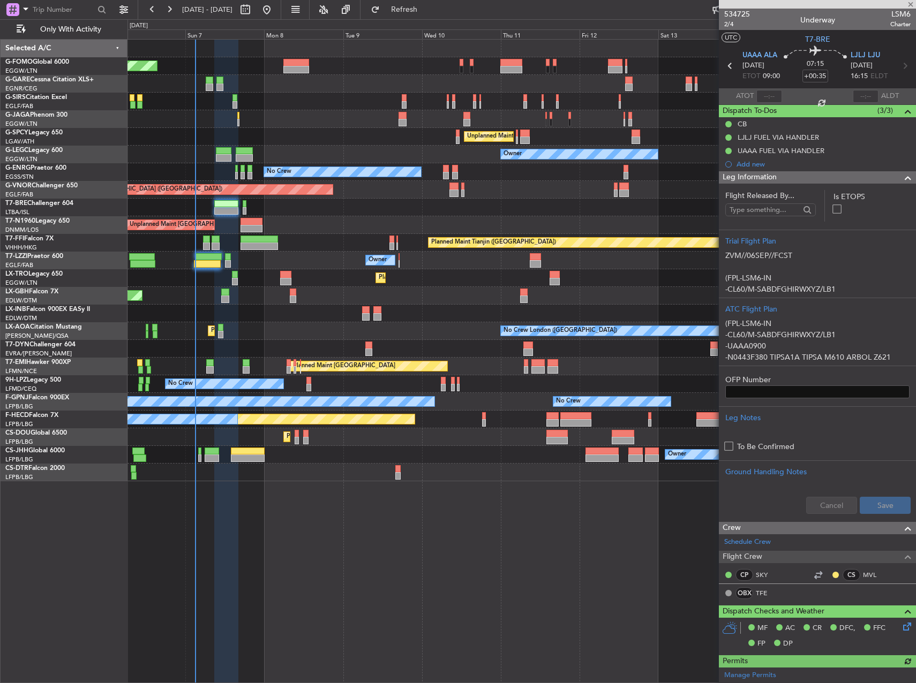
click at [372, 517] on div "Planned Maint [GEOGRAPHIC_DATA] ([GEOGRAPHIC_DATA]) Planned Maint [GEOGRAPHIC_D…" at bounding box center [521, 361] width 788 height 644
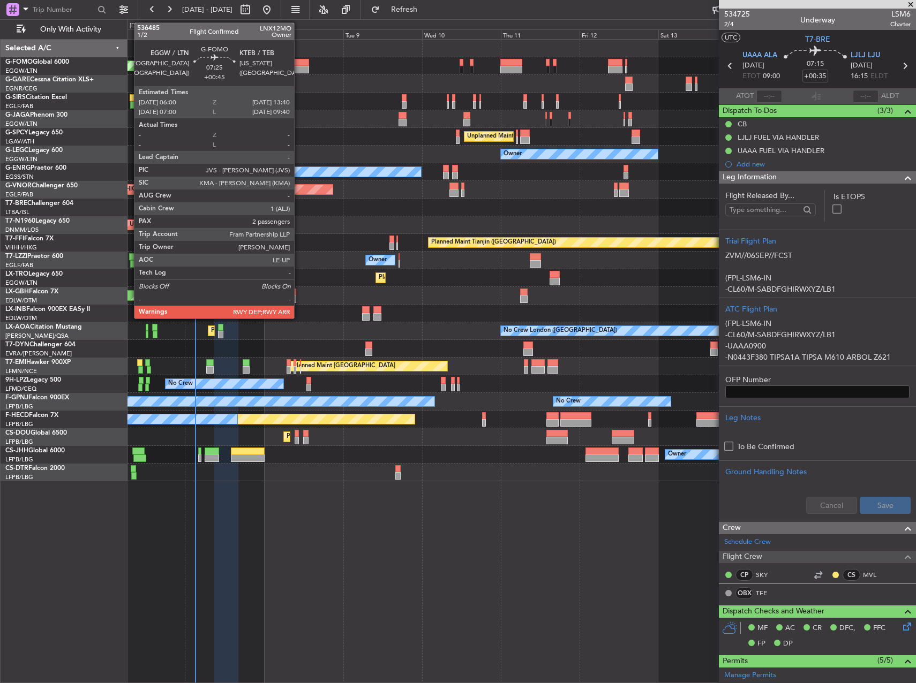
click at [299, 70] on div at bounding box center [296, 69] width 26 height 7
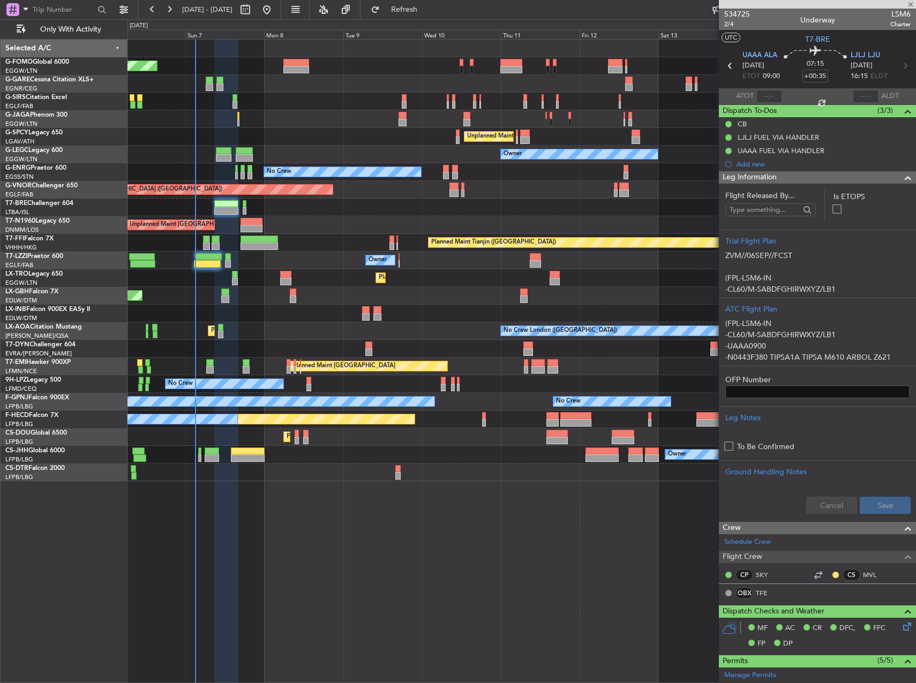
type input "+00:45"
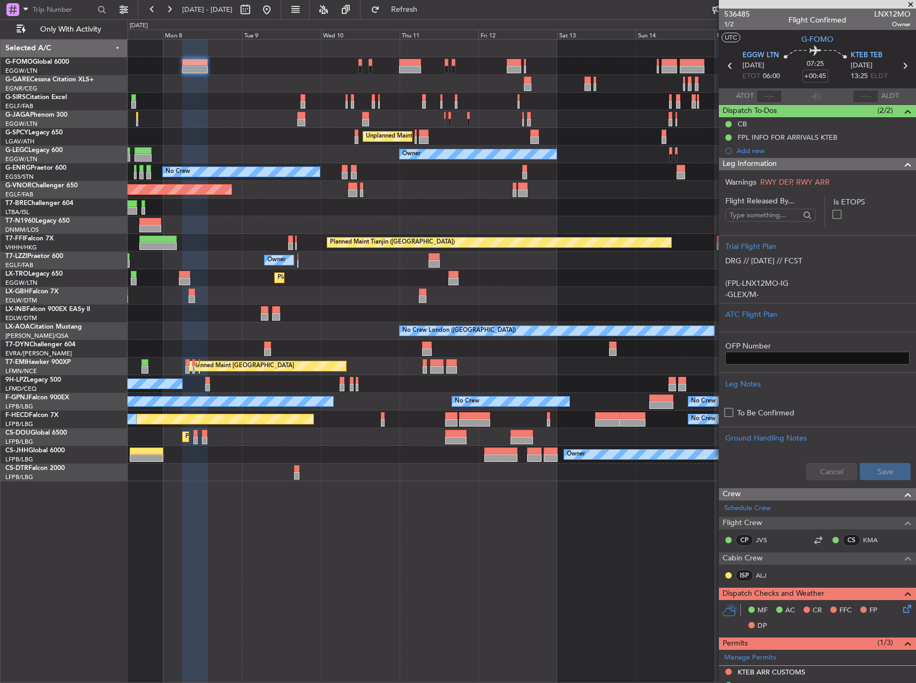
click at [560, 432] on div "Planned Maint [GEOGRAPHIC_DATA] ([GEOGRAPHIC_DATA]) Planned Maint [GEOGRAPHIC_D…" at bounding box center [521, 437] width 788 height 18
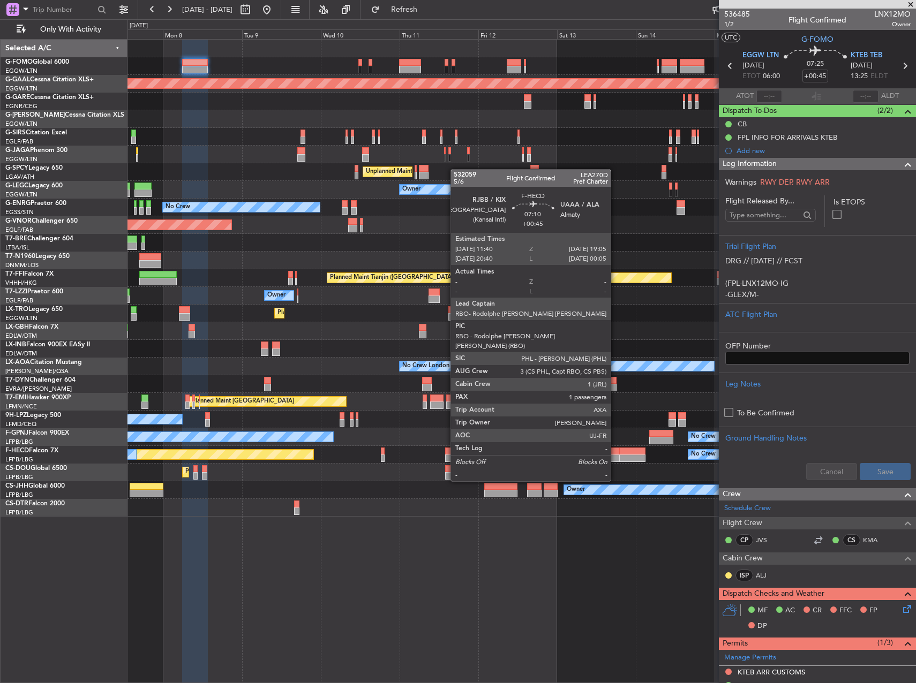
click at [615, 451] on div at bounding box center [607, 451] width 25 height 7
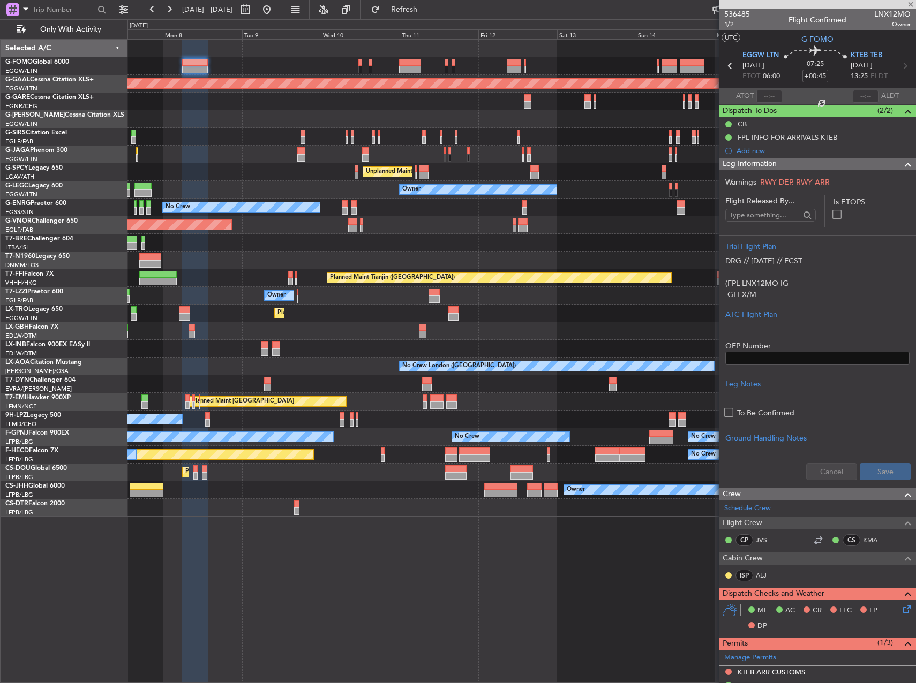
type input "1"
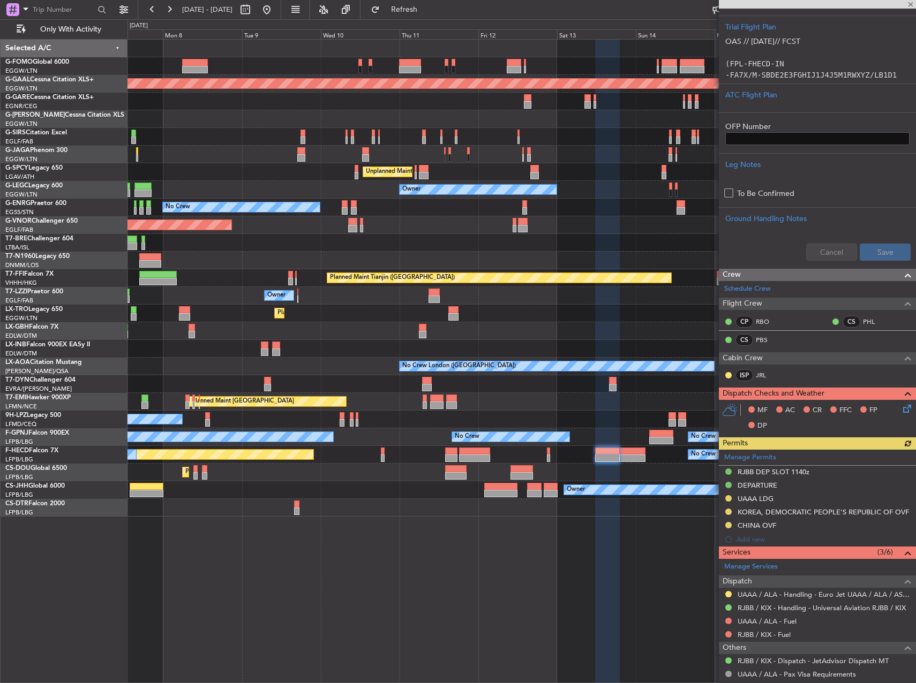
scroll to position [280, 0]
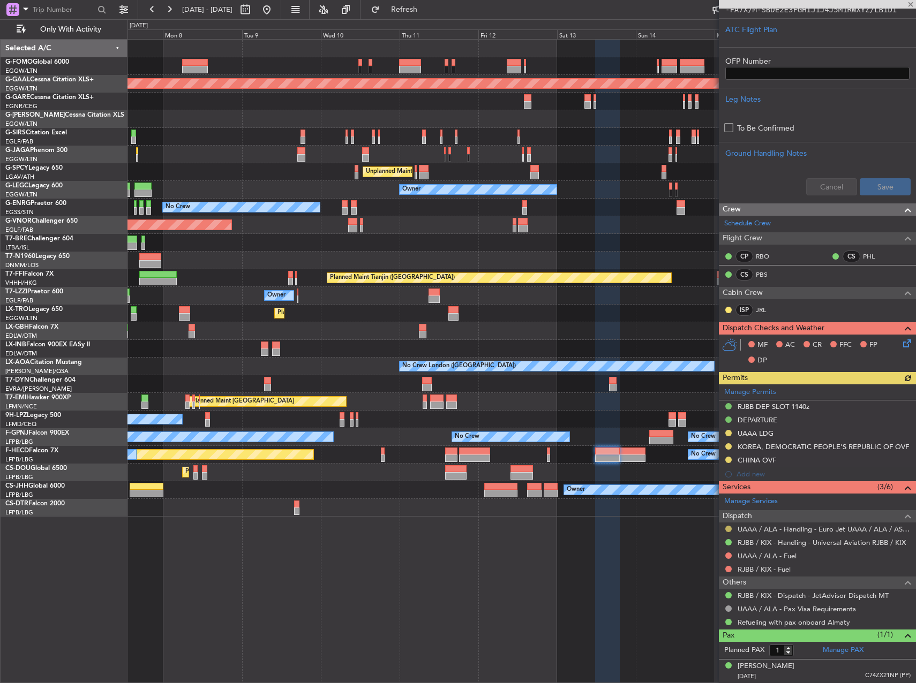
click at [729, 527] on button at bounding box center [728, 529] width 6 height 6
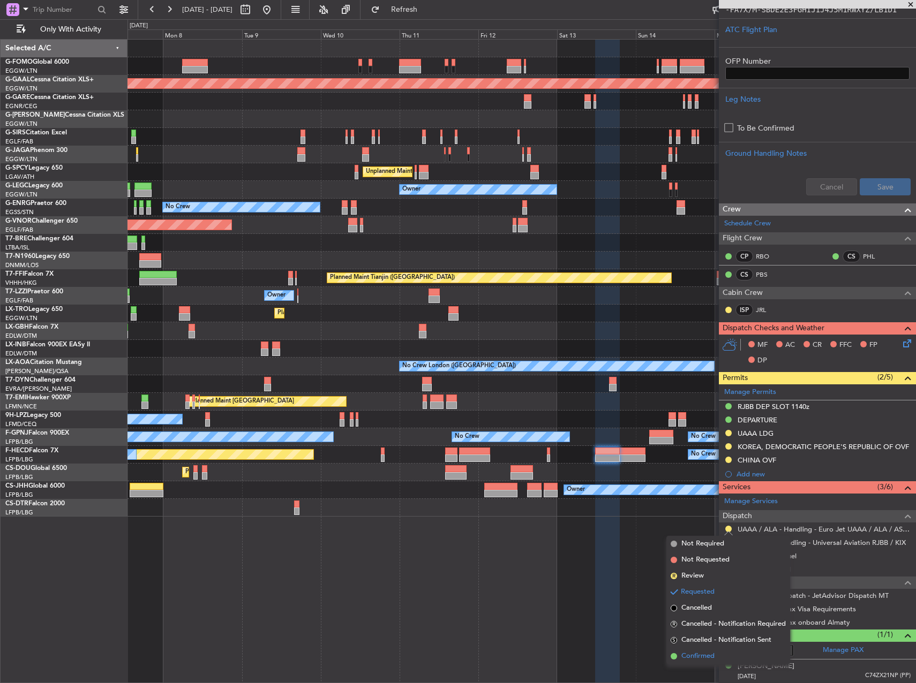
click at [700, 660] on span "Confirmed" at bounding box center [697, 656] width 33 height 11
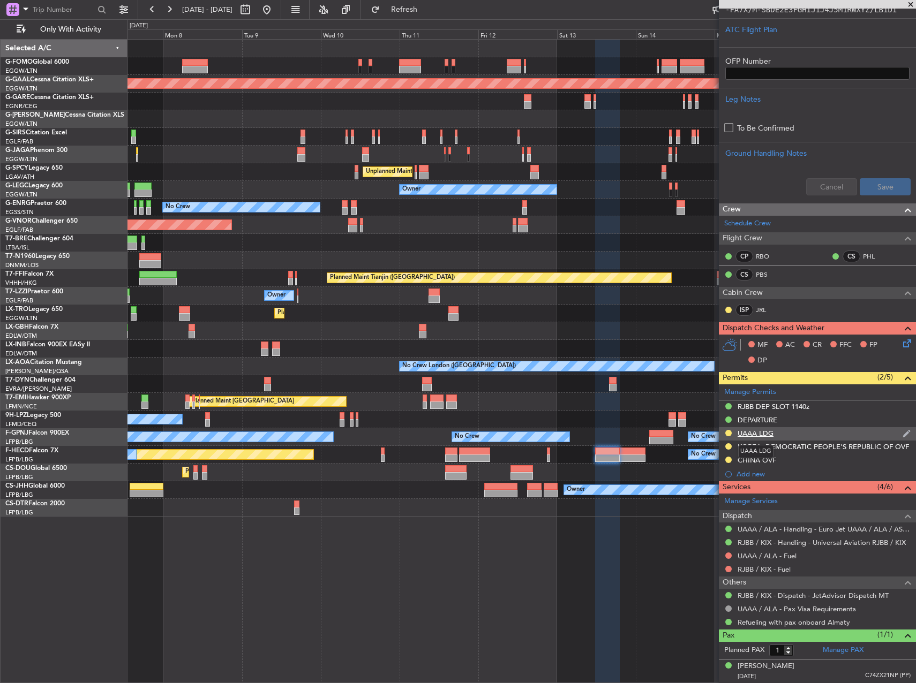
click at [762, 434] on div "UAAA LDG" at bounding box center [755, 433] width 36 height 9
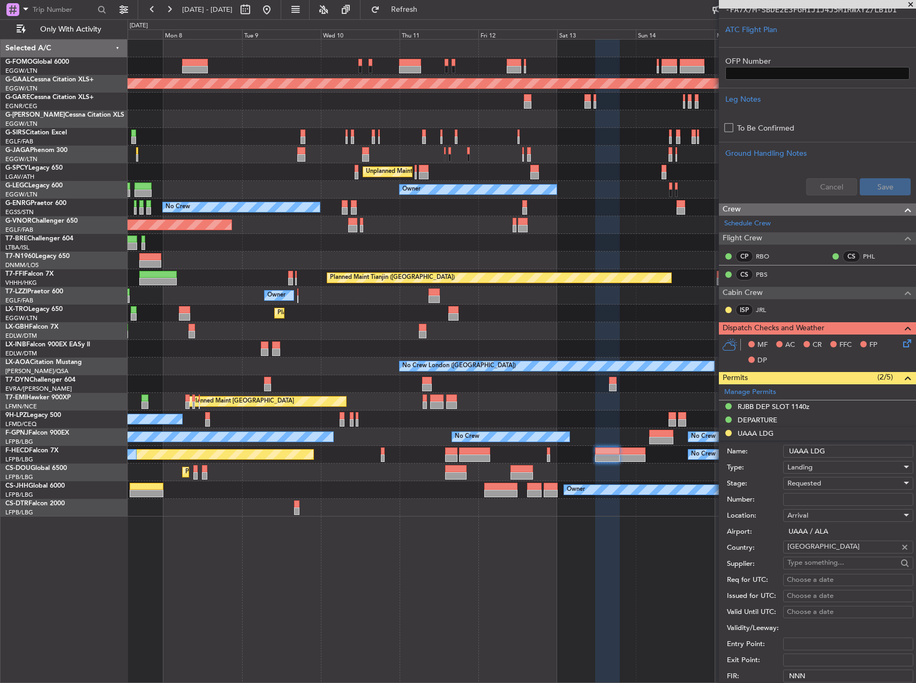
click at [817, 498] on input "Number:" at bounding box center [848, 499] width 130 height 13
paste input "173DCA4753/0904"
type input "173DCA4753/0904"
click at [821, 479] on span "Requested" at bounding box center [804, 484] width 34 height 10
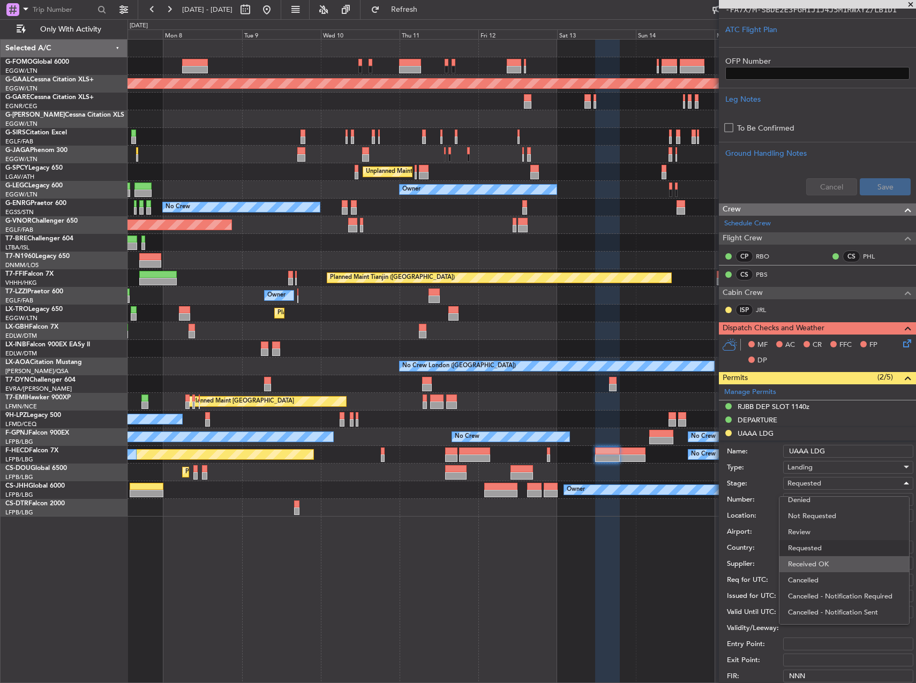
click at [826, 561] on span "Received OK" at bounding box center [844, 564] width 112 height 16
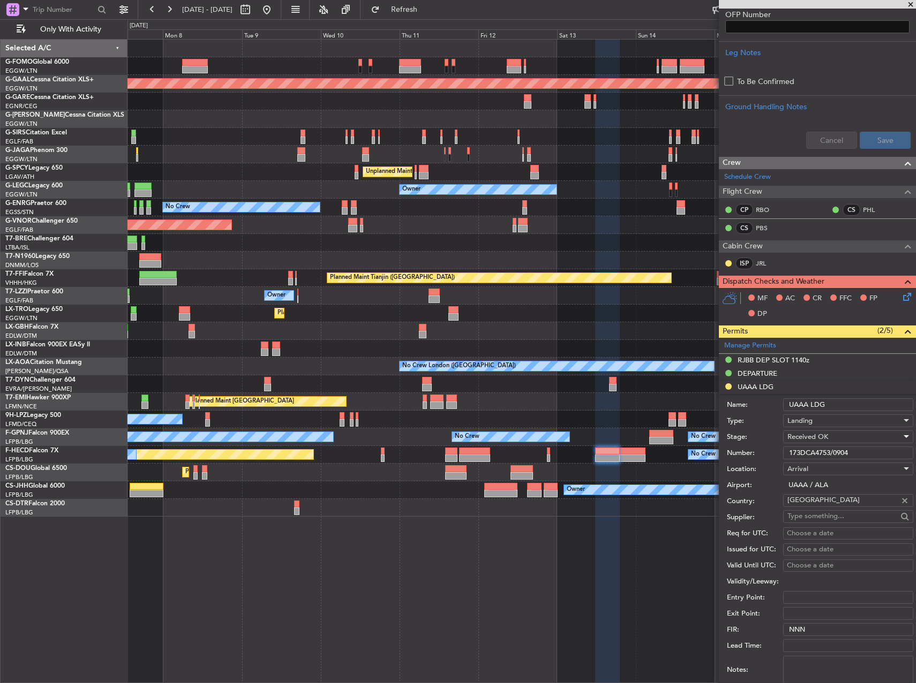
scroll to position [387, 0]
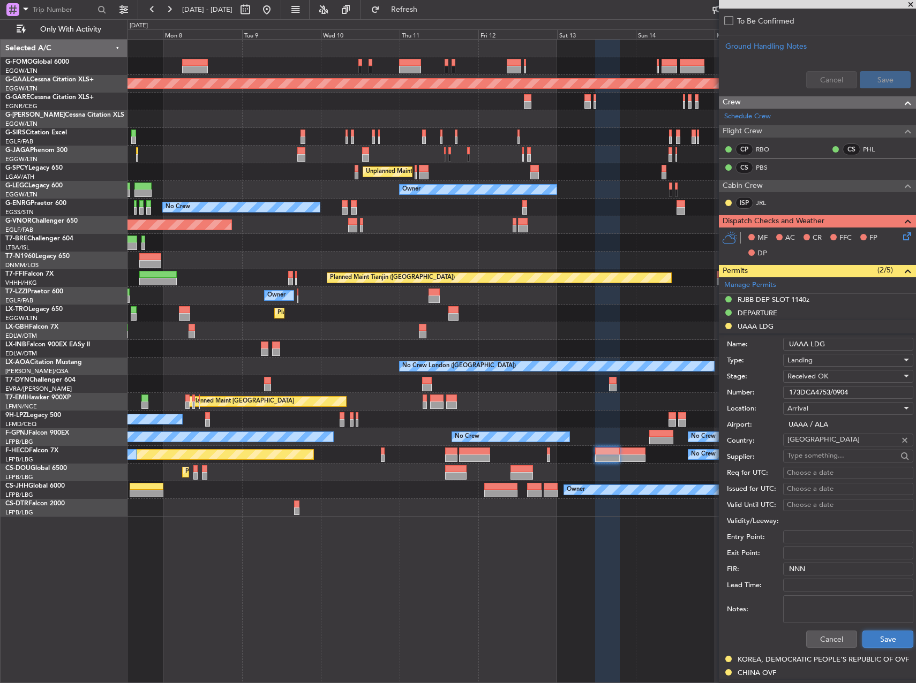
click at [878, 635] on button "Save" at bounding box center [887, 639] width 51 height 17
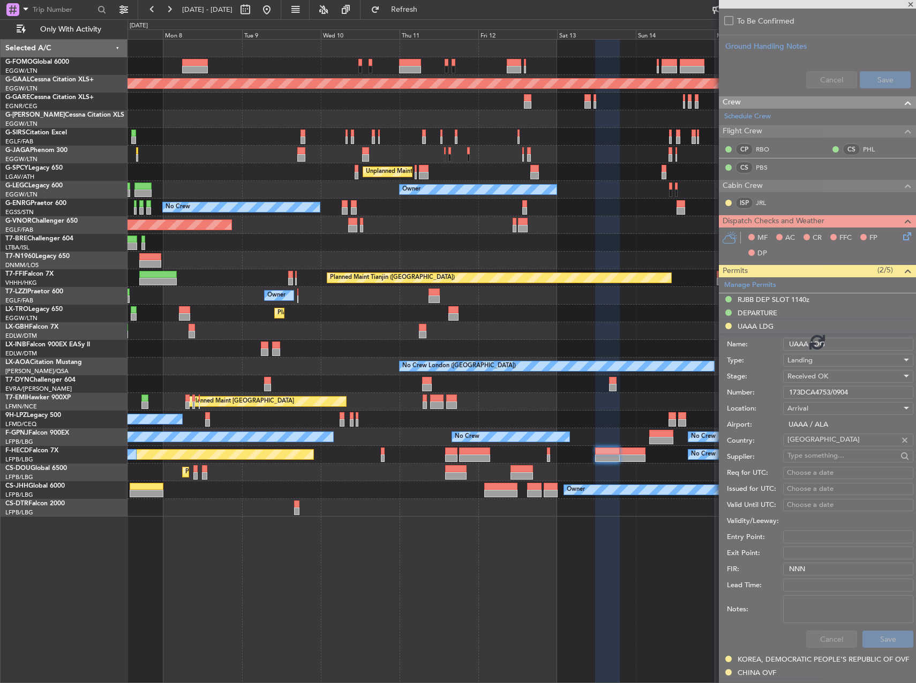
scroll to position [280, 0]
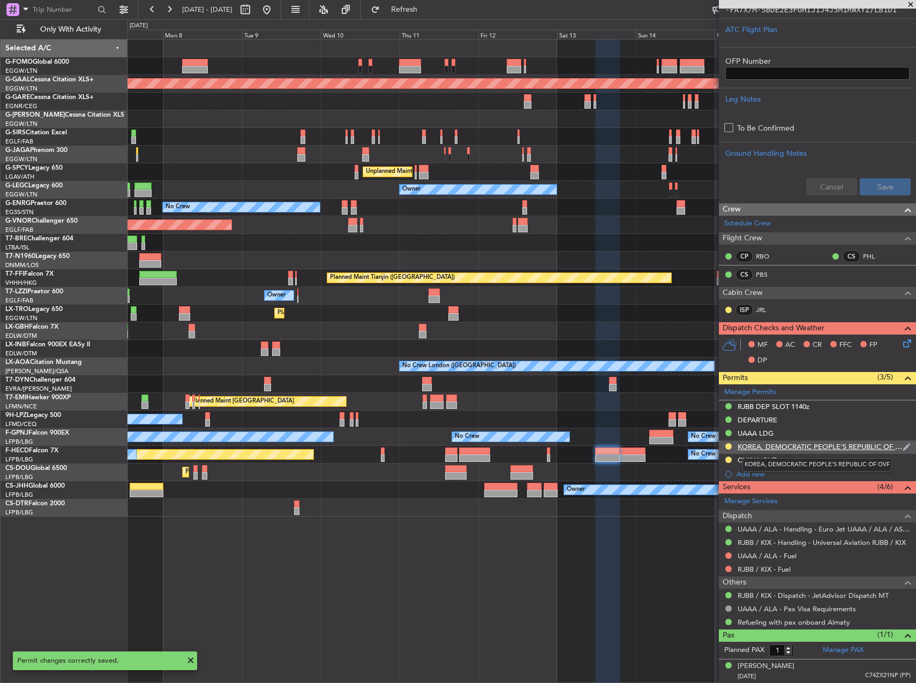
click at [778, 447] on div "KOREA, DEMOCRATIC PEOPLE'S REPUBLIC OF OVF" at bounding box center [819, 446] width 165 height 9
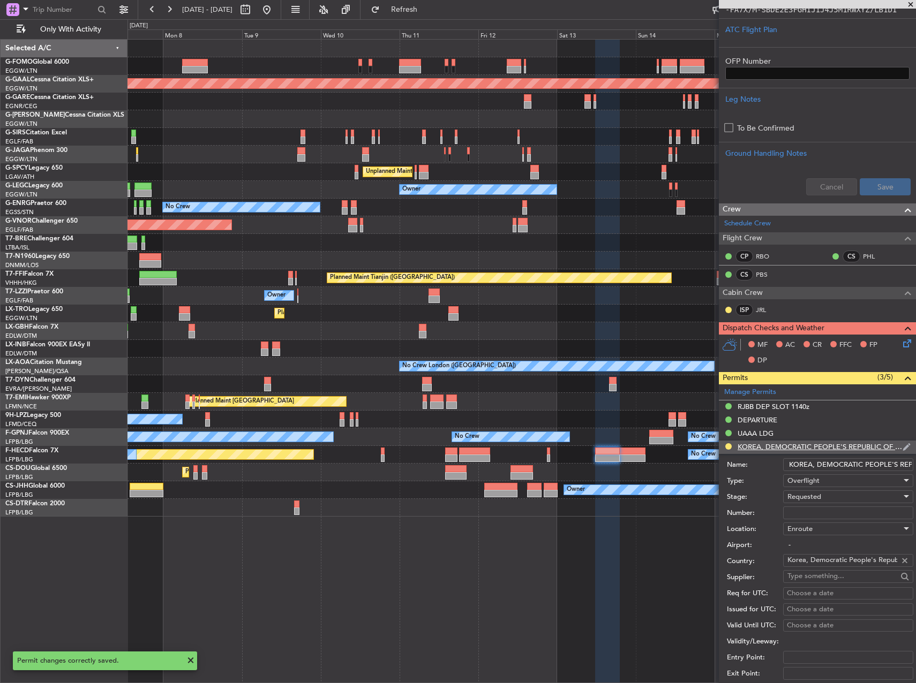
scroll to position [387, 0]
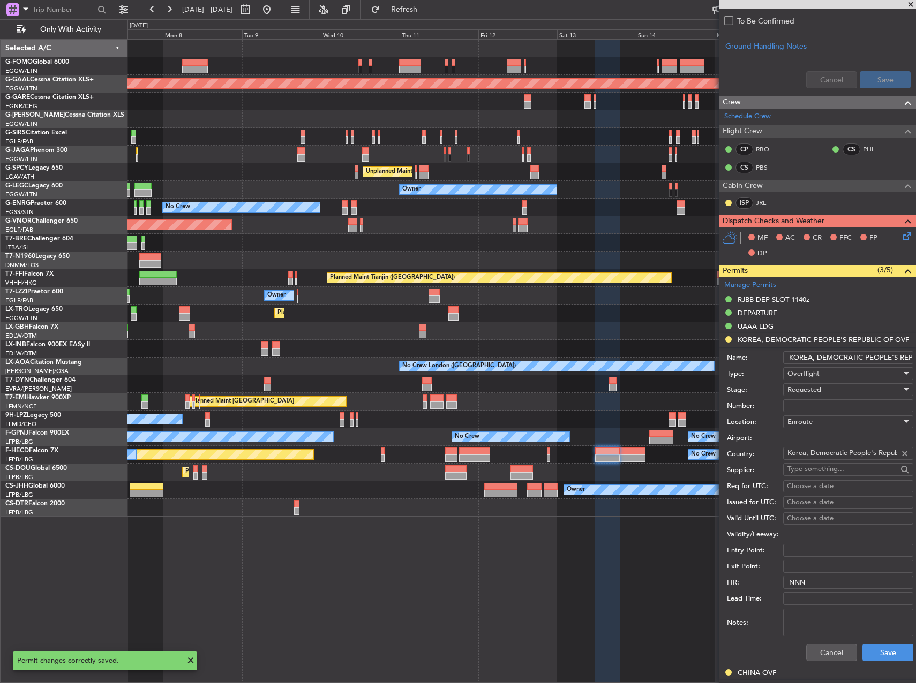
click at [833, 454] on input "Korea, Democratic People's Republic of" at bounding box center [842, 453] width 110 height 16
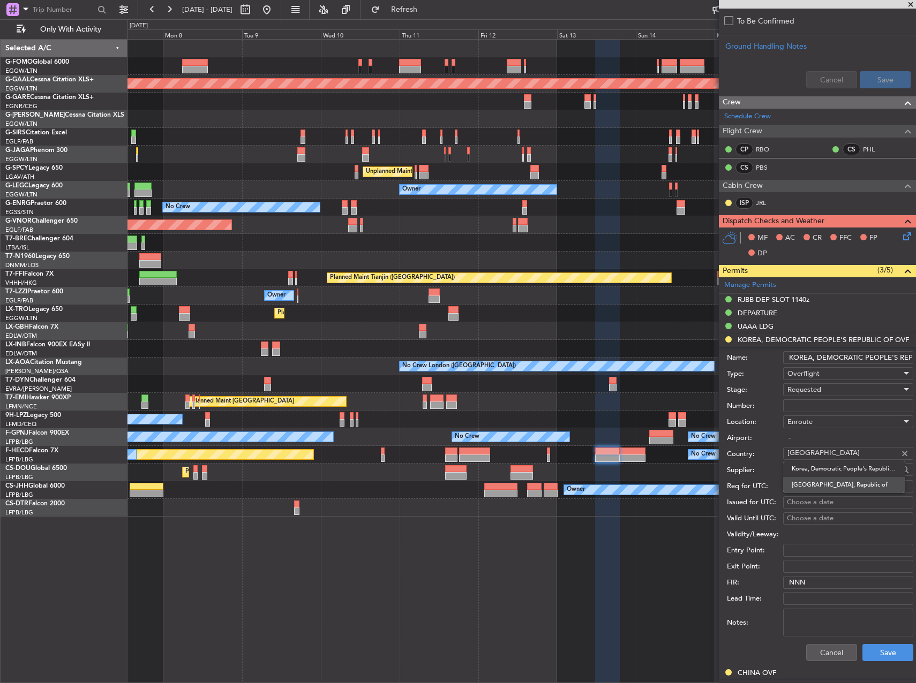
click at [828, 483] on span "[GEOGRAPHIC_DATA], Republic of" at bounding box center [844, 485] width 105 height 16
type input "[GEOGRAPHIC_DATA], Republic of"
click at [881, 654] on button "Save" at bounding box center [887, 652] width 51 height 17
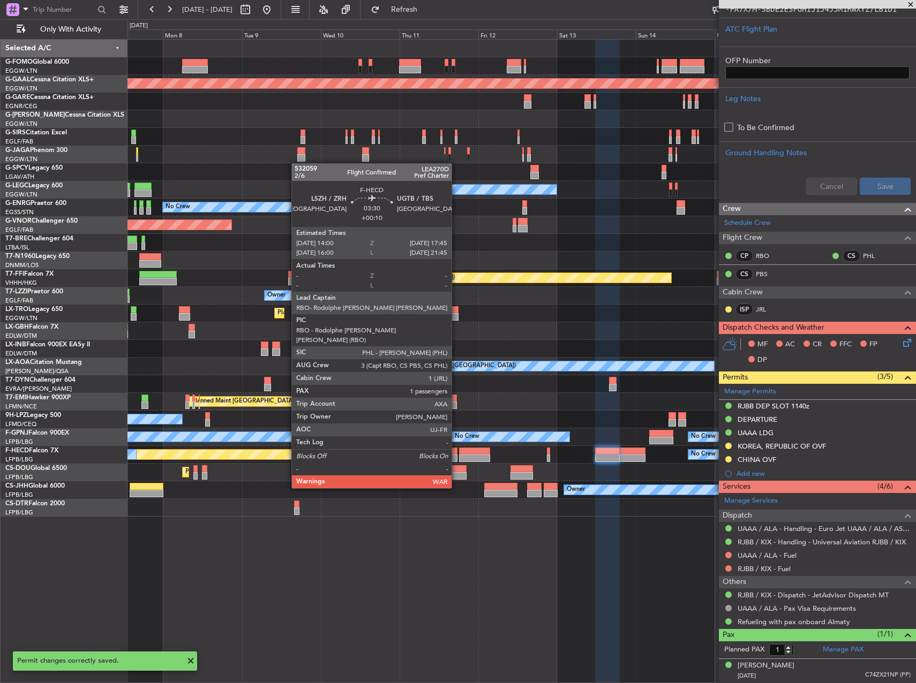
scroll to position [280, 0]
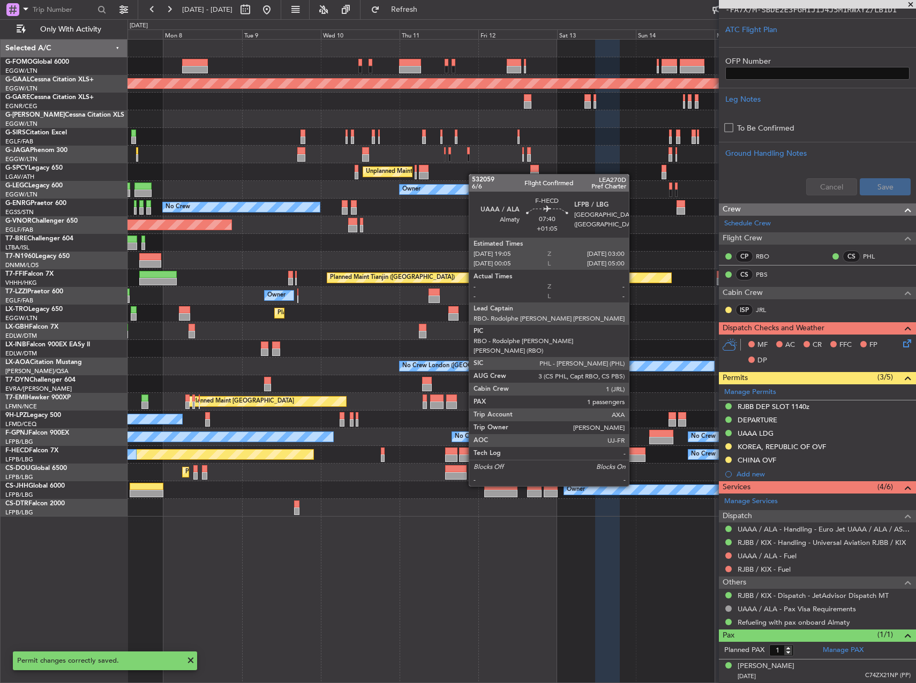
click at [632, 456] on div at bounding box center [632, 458] width 26 height 7
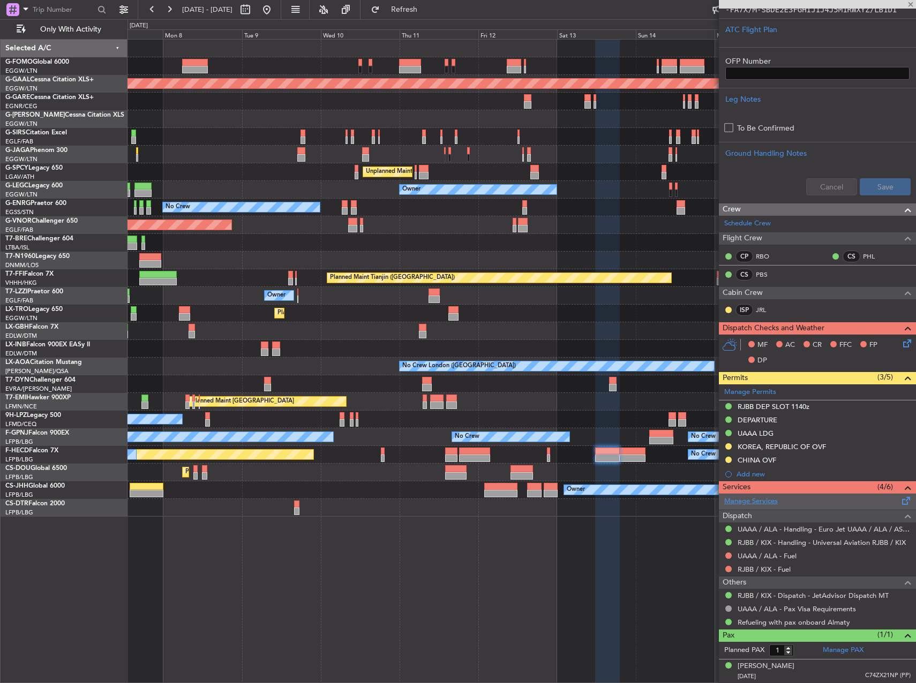
type input "+01:05"
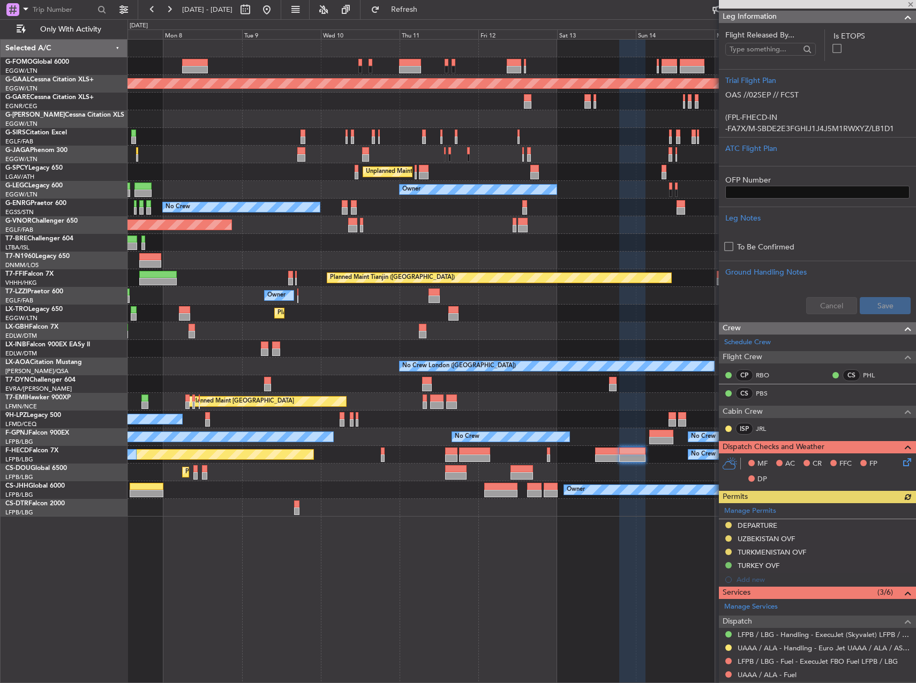
scroll to position [214, 0]
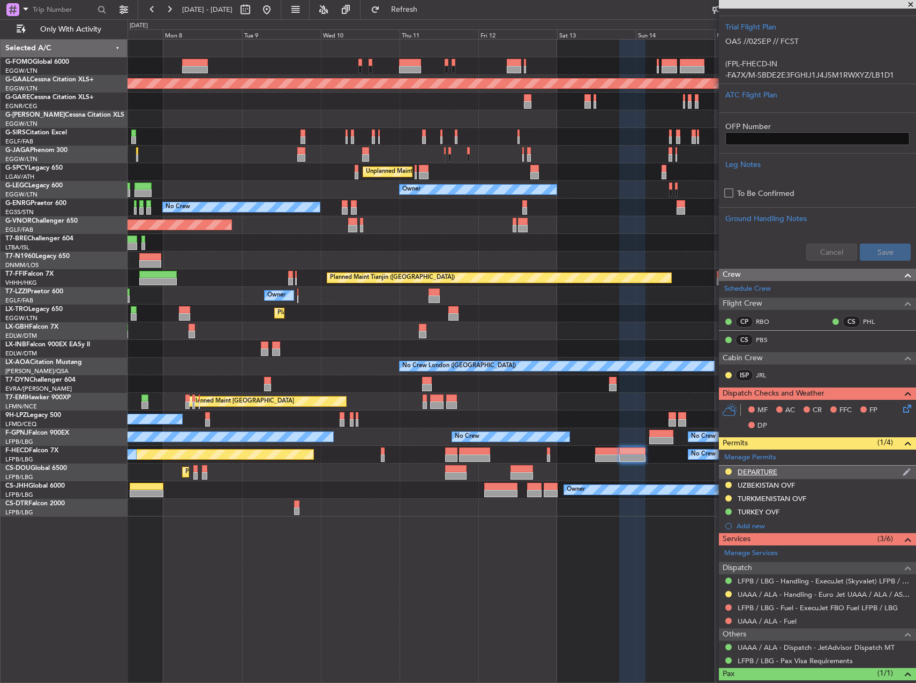
click at [745, 471] on div "DEPARTURE" at bounding box center [757, 472] width 40 height 9
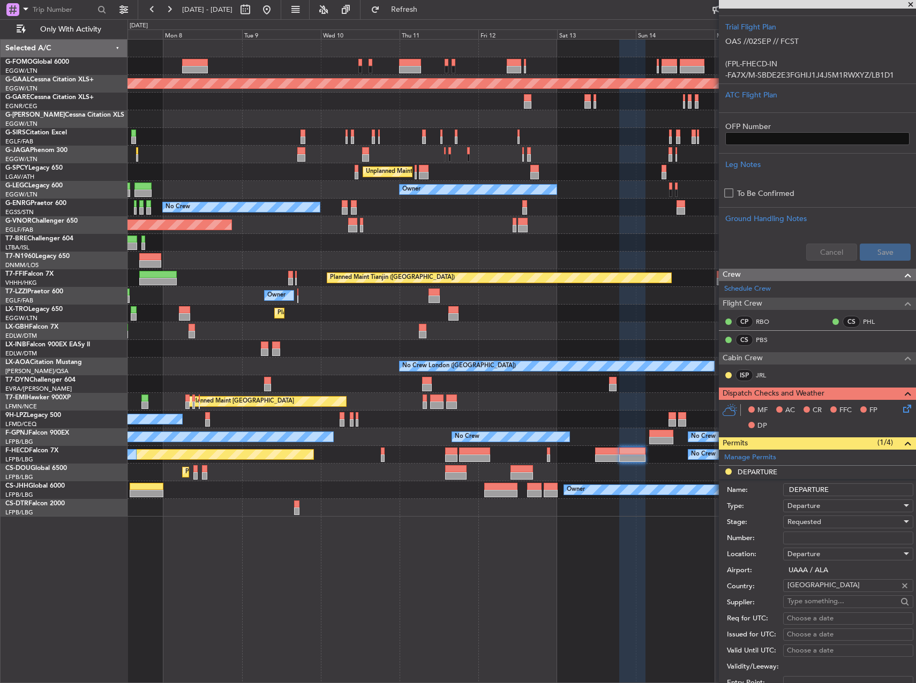
click at [814, 538] on input "Number:" at bounding box center [848, 538] width 130 height 13
paste input "173DCA4753/0904"
type input "173DCA4753/0904"
click at [827, 522] on div "Requested" at bounding box center [844, 522] width 114 height 16
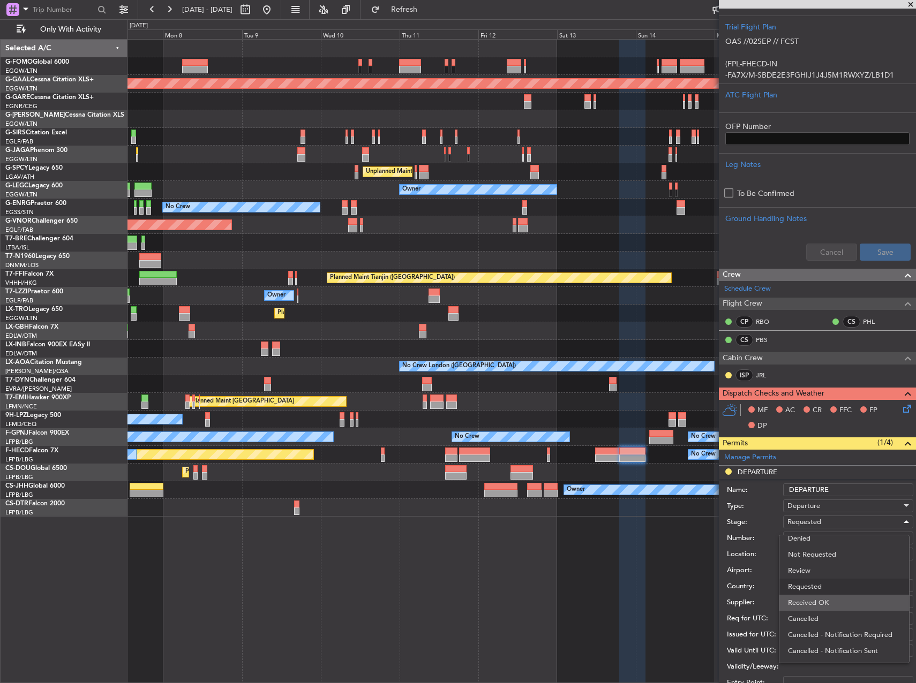
click at [829, 605] on span "Received OK" at bounding box center [844, 603] width 112 height 16
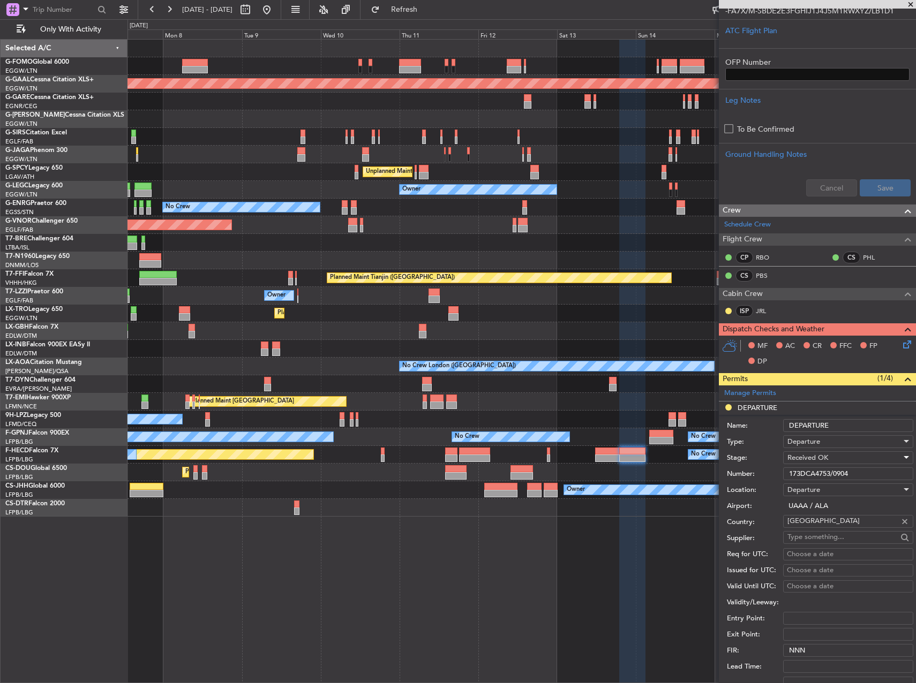
scroll to position [375, 0]
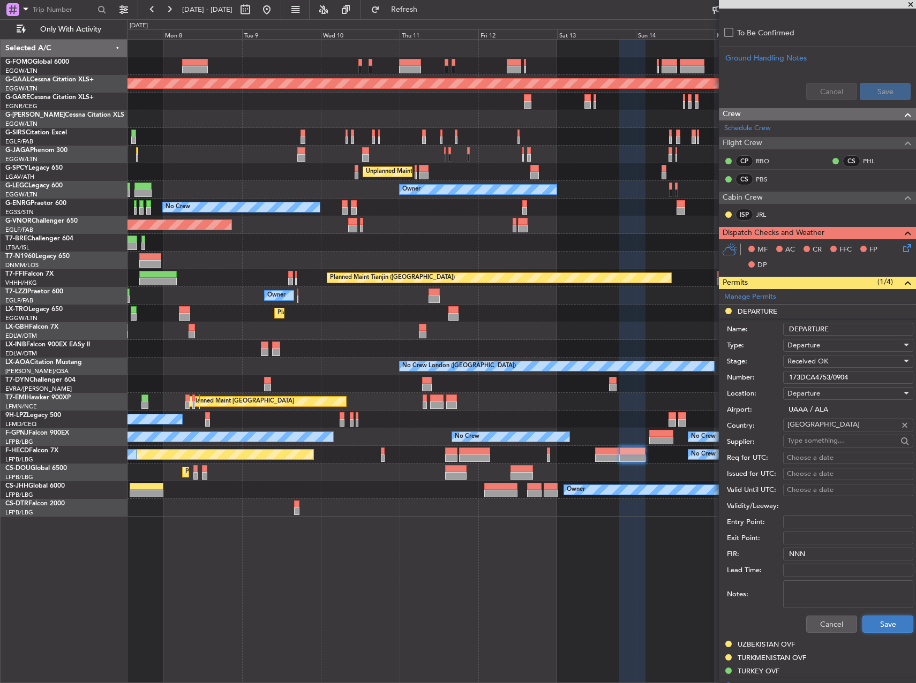
click at [880, 622] on button "Save" at bounding box center [887, 624] width 51 height 17
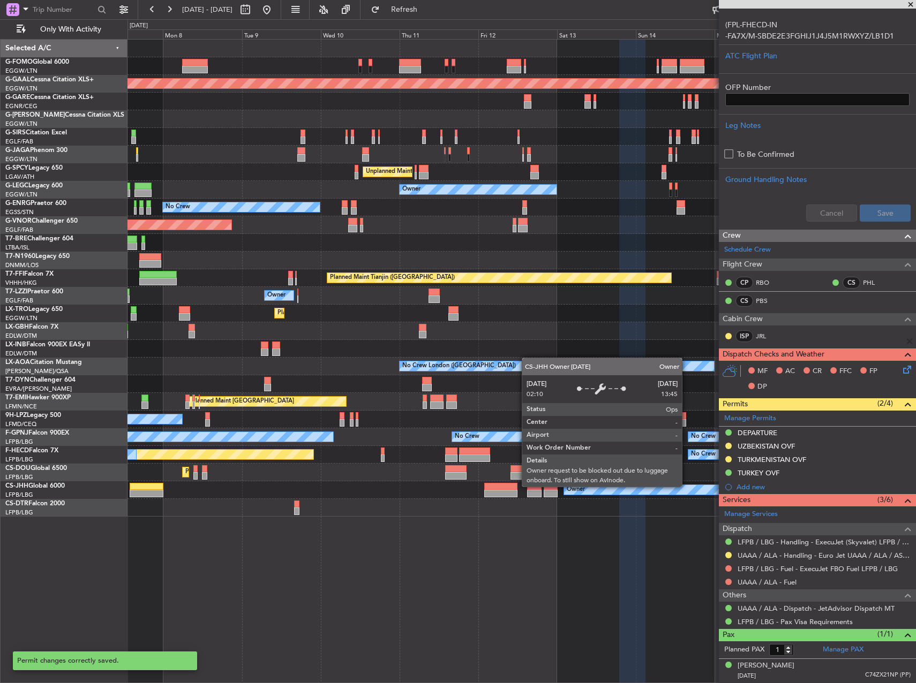
scroll to position [253, 0]
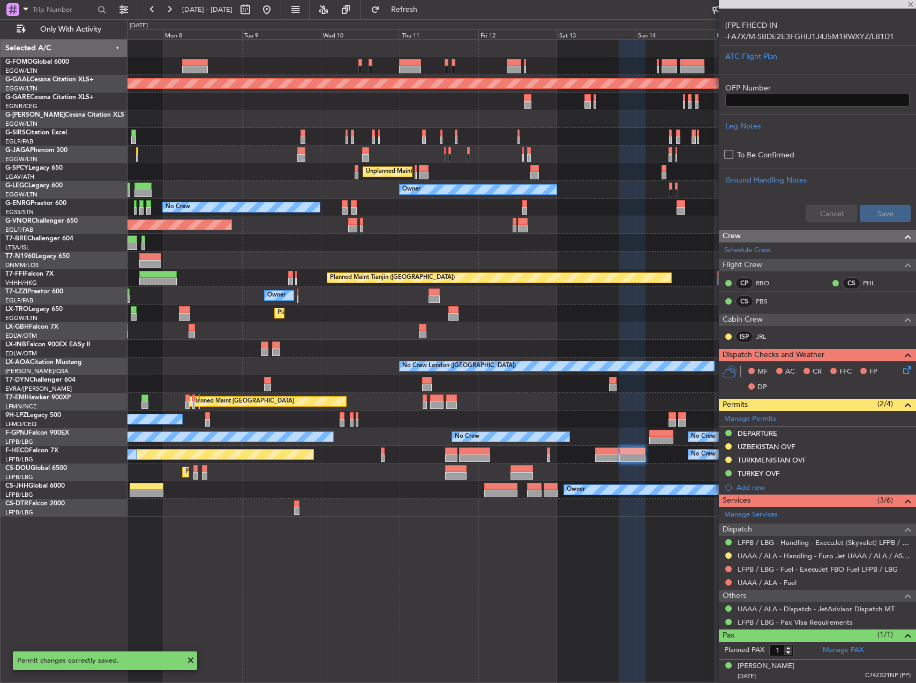
type input "+00:45"
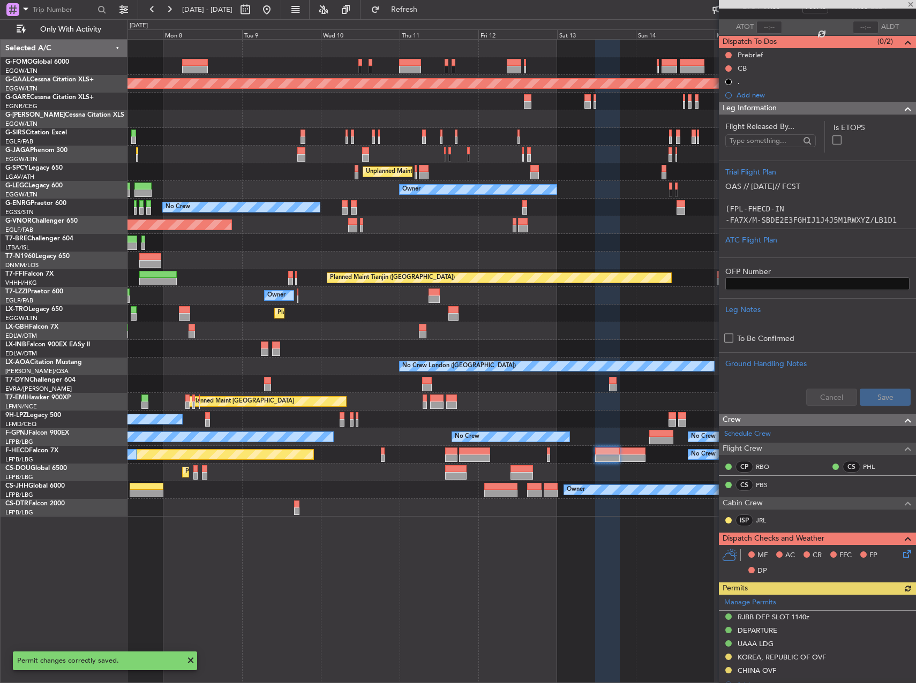
scroll to position [161, 0]
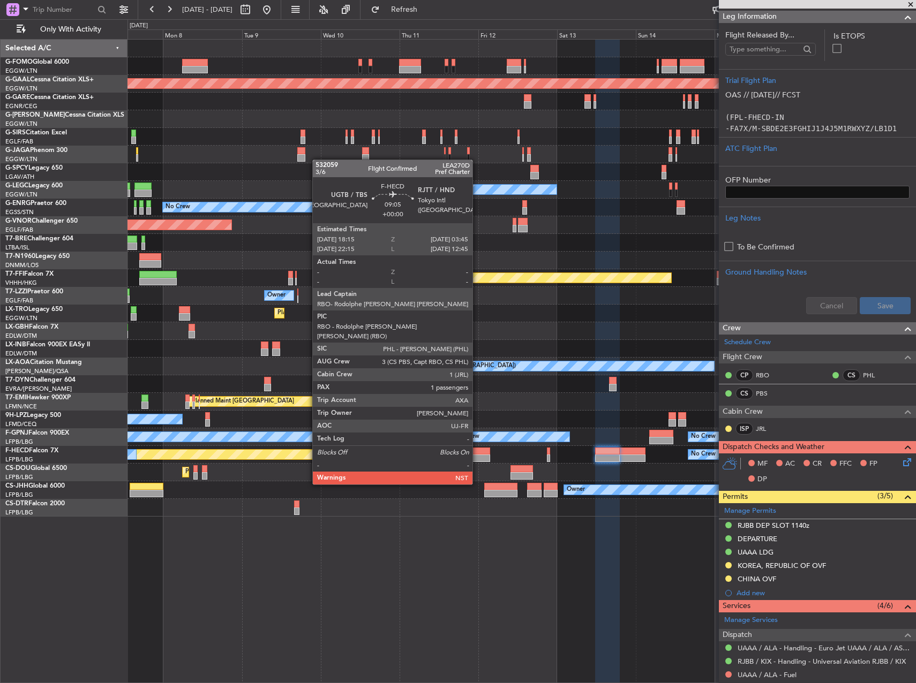
click at [477, 455] on div at bounding box center [475, 458] width 32 height 7
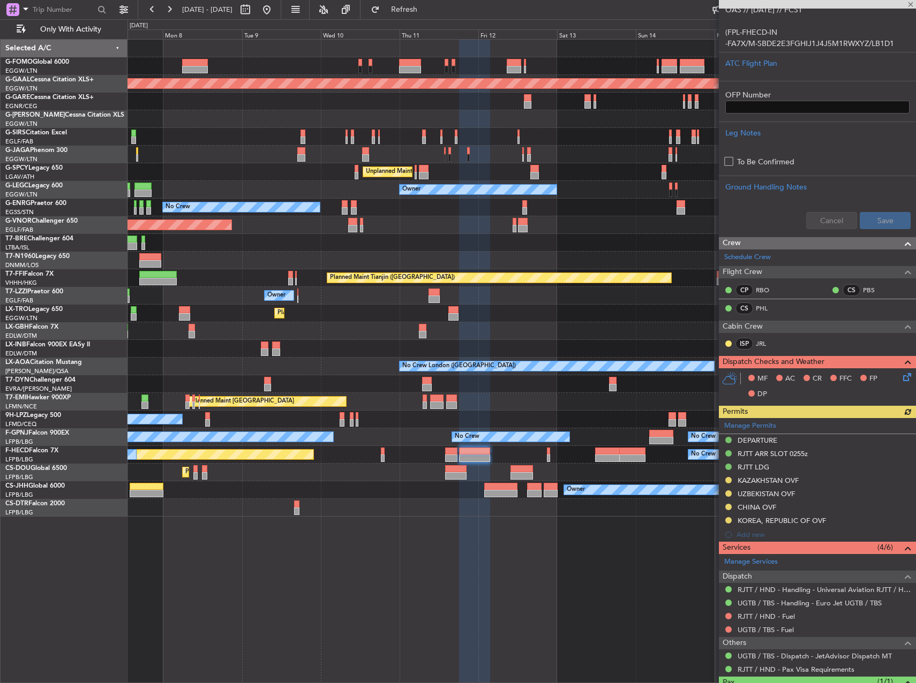
scroll to position [268, 0]
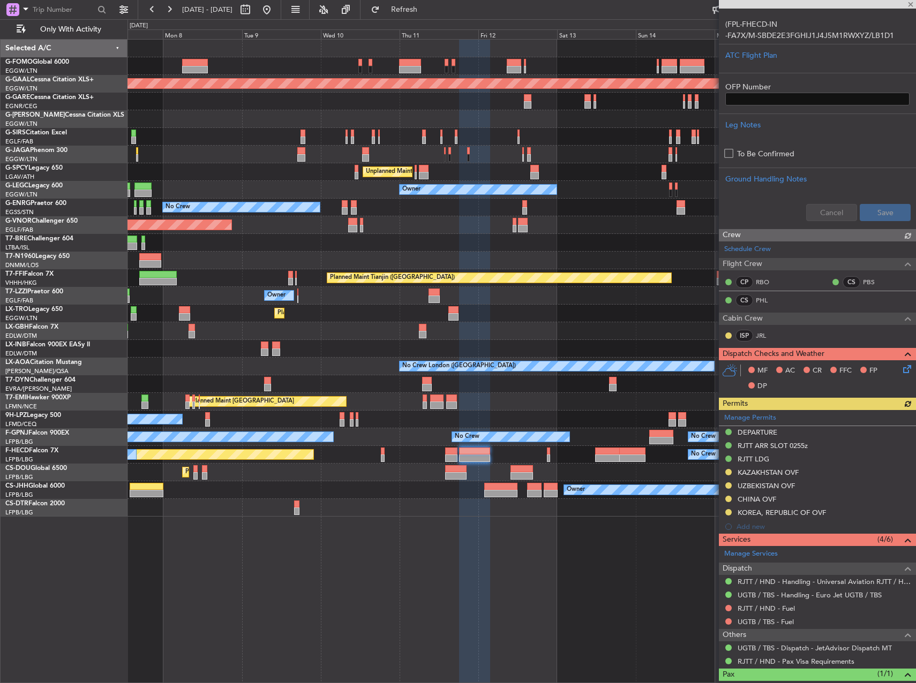
scroll to position [268, 0]
